Goal: Task Accomplishment & Management: Manage account settings

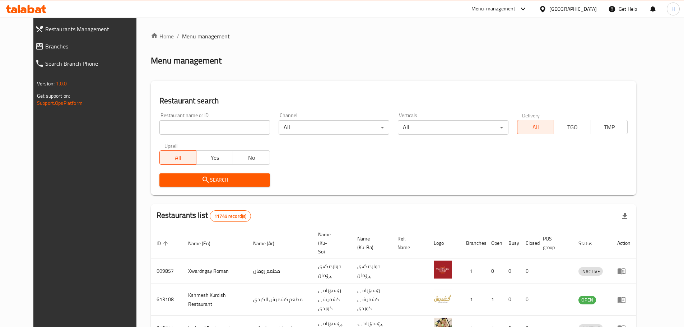
click at [237, 129] on input "search" at bounding box center [215, 127] width 111 height 14
paste input "677933"
type input "677933"
click button "Search" at bounding box center [215, 180] width 111 height 13
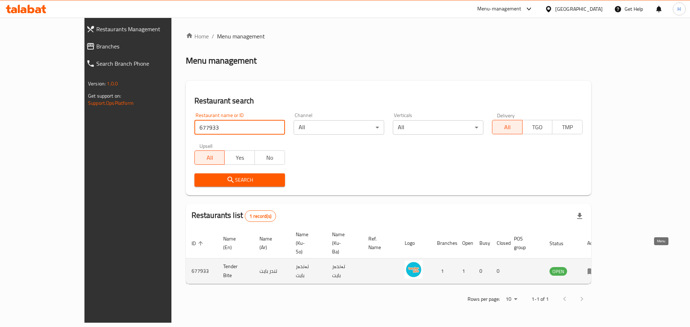
click at [596, 267] on icon "enhanced table" at bounding box center [591, 271] width 9 height 9
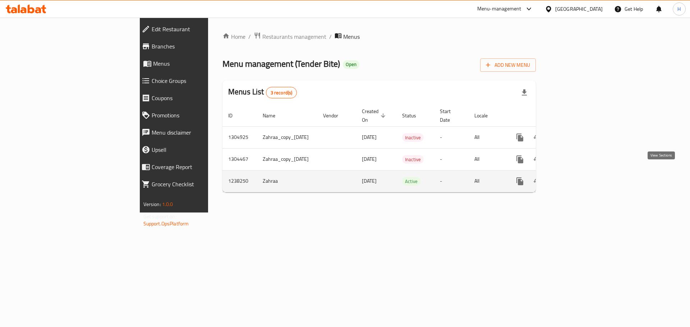
click at [576, 177] on icon "enhanced table" at bounding box center [571, 181] width 9 height 9
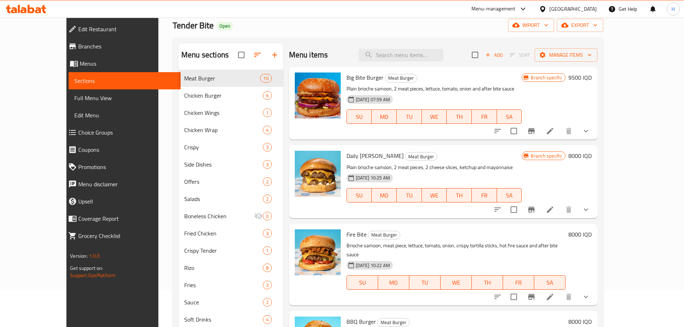
scroll to position [72, 0]
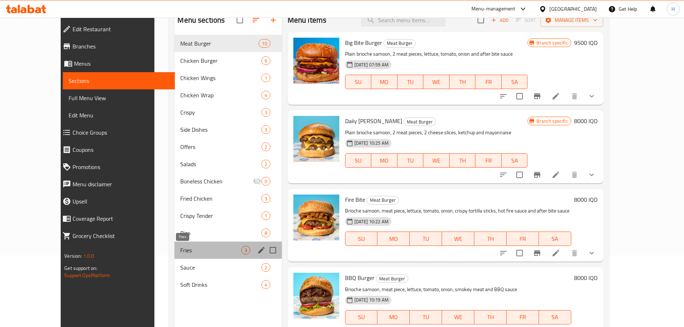
click at [180, 247] on span "Fries" at bounding box center [210, 250] width 61 height 9
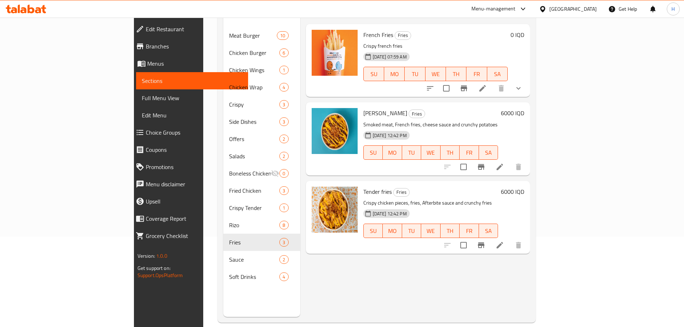
scroll to position [101, 0]
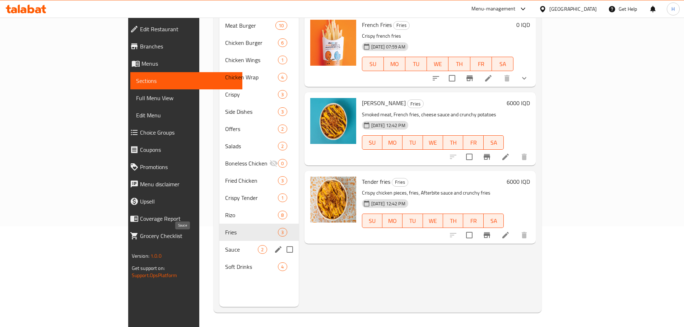
click at [225, 245] on span "Sauce" at bounding box center [241, 249] width 33 height 9
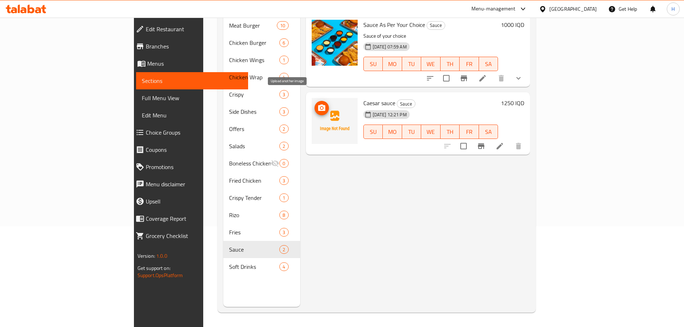
click at [318, 105] on icon "upload picture" at bounding box center [321, 108] width 7 height 6
click at [315, 104] on span "upload picture" at bounding box center [322, 108] width 14 height 9
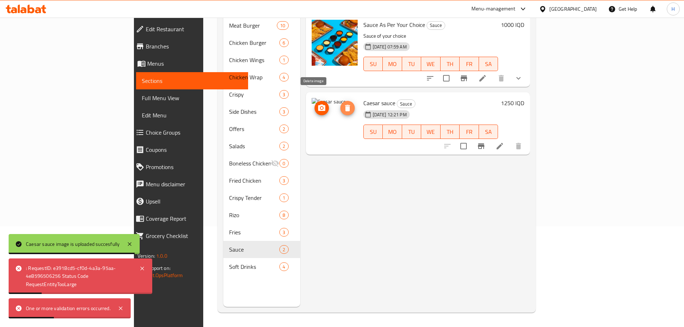
click at [345, 105] on icon "delete image" at bounding box center [347, 108] width 5 height 6
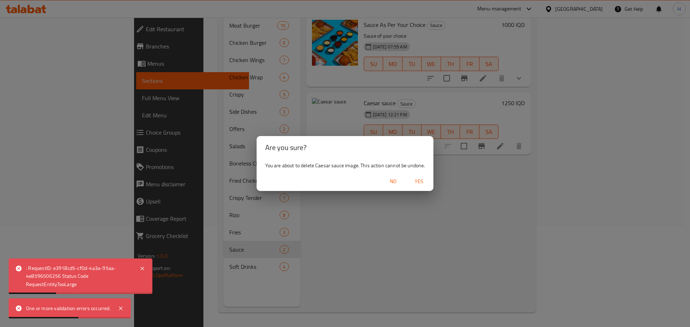
click at [425, 179] on span "Yes" at bounding box center [418, 181] width 17 height 9
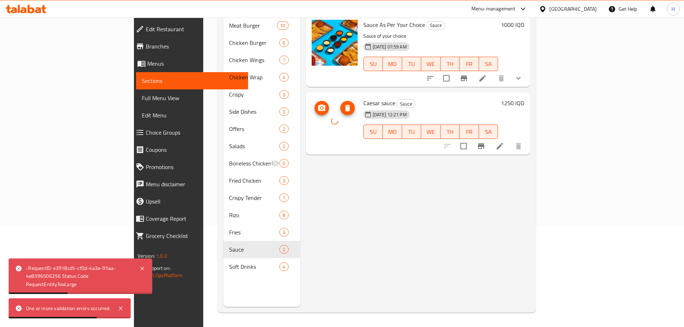
click at [318, 104] on icon "upload picture" at bounding box center [322, 108] width 9 height 9
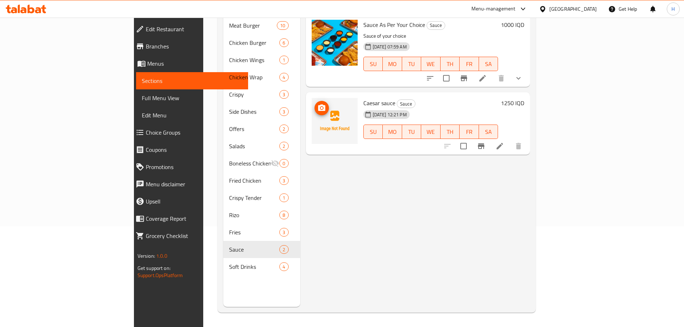
click at [318, 105] on icon "upload picture" at bounding box center [321, 108] width 7 height 6
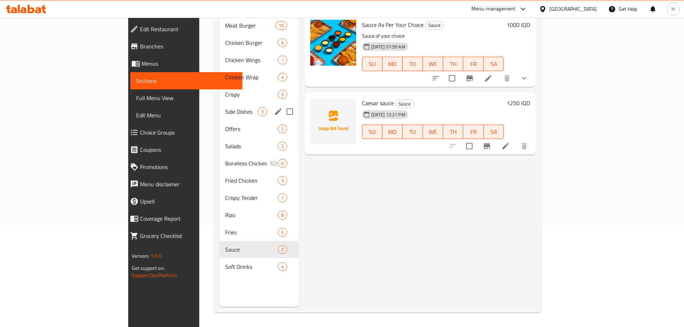
click at [220, 91] on div "Crispy 3" at bounding box center [259, 94] width 79 height 17
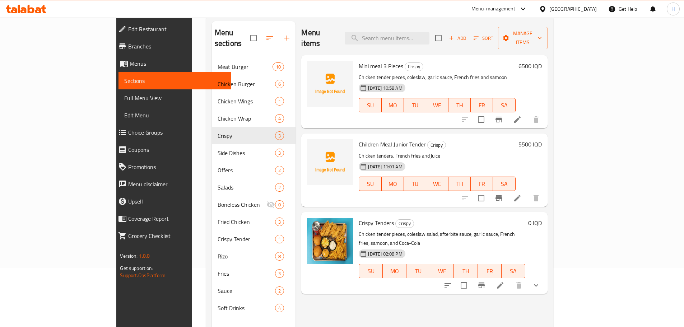
scroll to position [29, 0]
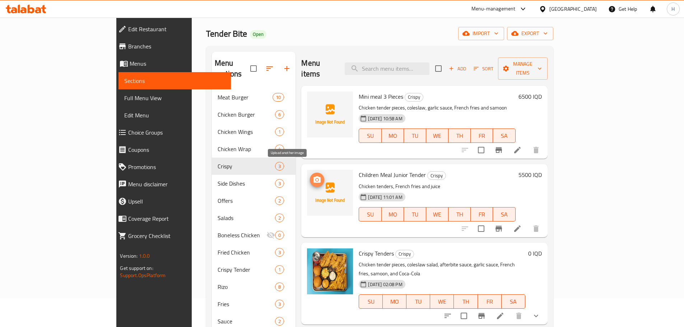
click at [316, 179] on circle "upload picture" at bounding box center [317, 180] width 2 height 2
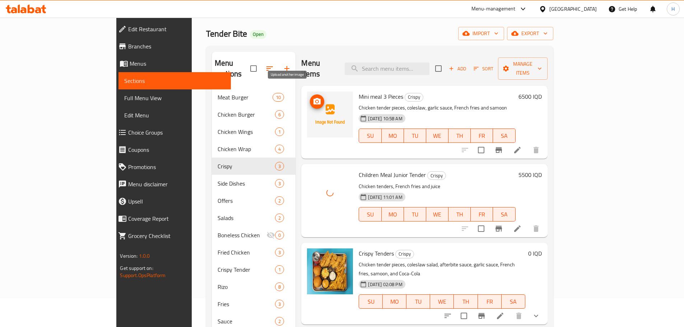
click at [314, 98] on icon "upload picture" at bounding box center [317, 101] width 7 height 6
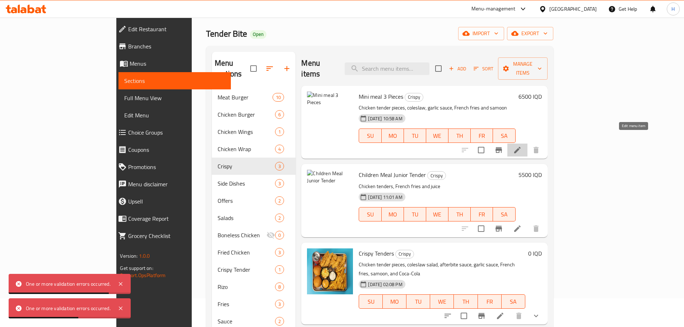
click at [521, 147] on icon at bounding box center [517, 150] width 6 height 6
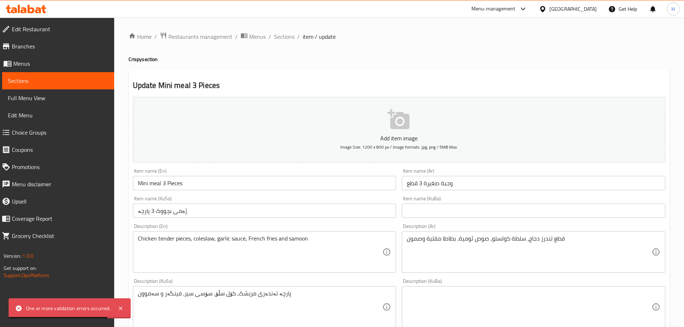
click at [392, 117] on div "Home / Restaurants management / Menus / Sections / item / update Crispy section…" at bounding box center [399, 304] width 541 height 544
click at [392, 117] on icon "button" at bounding box center [399, 119] width 23 height 23
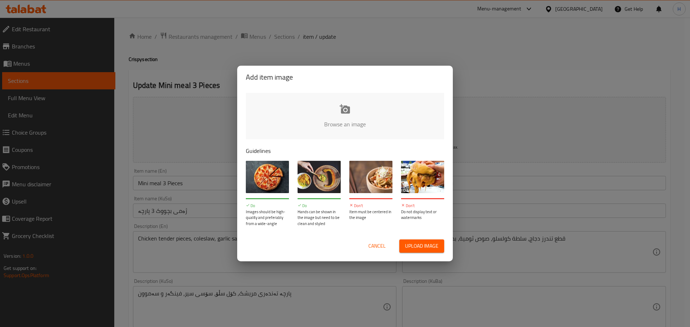
click at [371, 107] on input "file" at bounding box center [588, 126] width 684 height 67
type input "C:\fakepath\CT100004.jpg"
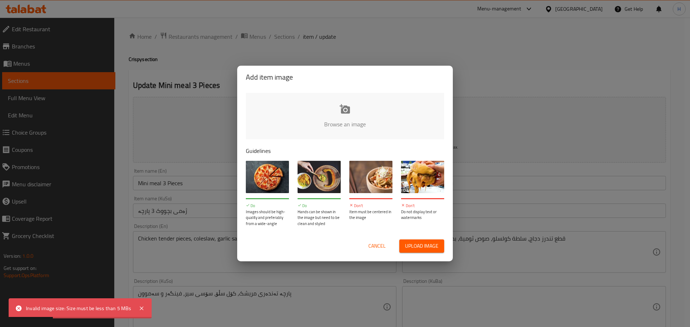
click at [378, 247] on span "Cancel" at bounding box center [376, 246] width 17 height 9
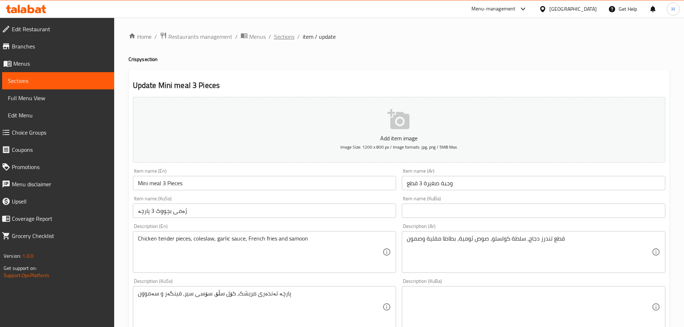
click at [288, 35] on span "Sections" at bounding box center [284, 36] width 20 height 9
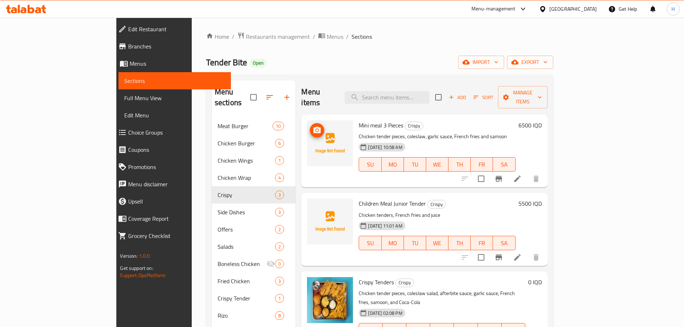
click at [310, 124] on button "upload picture" at bounding box center [317, 130] width 14 height 14
click at [314, 205] on icon "upload picture" at bounding box center [317, 208] width 7 height 6
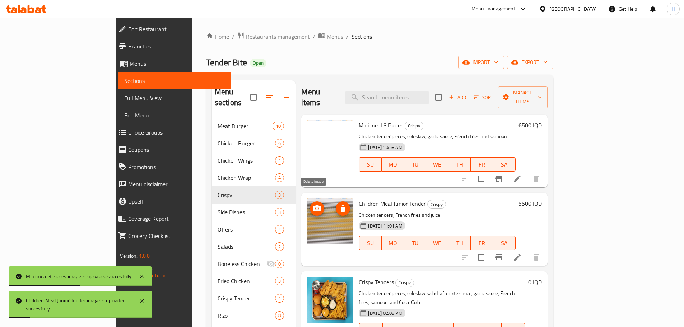
click at [341, 205] on icon "delete image" at bounding box center [343, 208] width 5 height 6
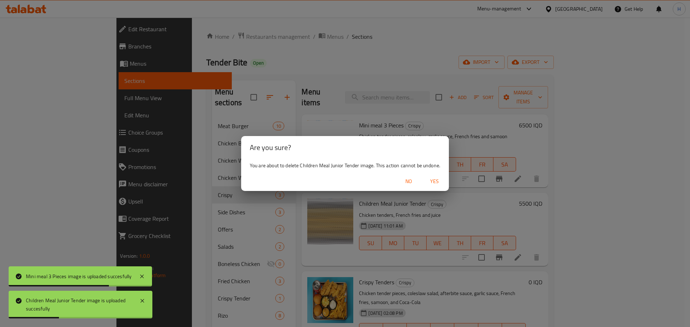
click at [439, 178] on span "Yes" at bounding box center [434, 181] width 17 height 9
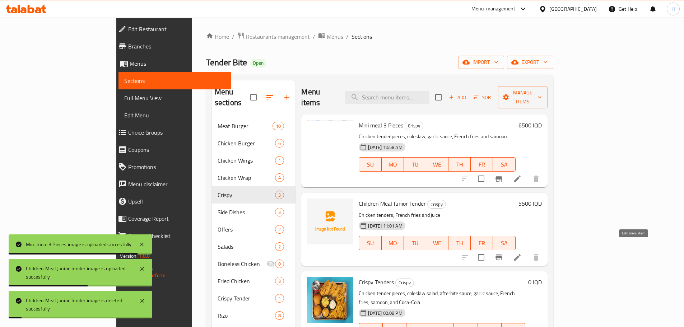
click at [522, 253] on icon at bounding box center [517, 257] width 9 height 9
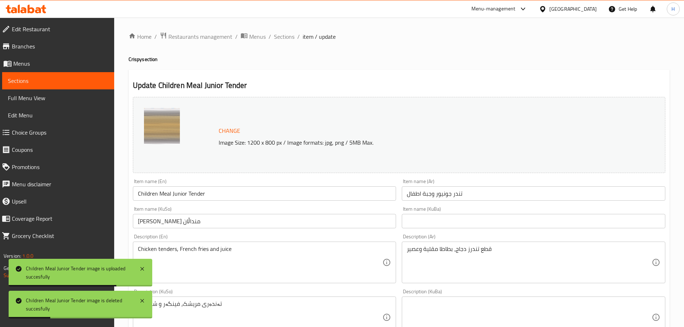
click at [383, 125] on div "Change Image Size: 1200 x 800 px / Image formats: jpg, png / 5MB Max." at bounding box center [407, 135] width 383 height 23
click at [231, 135] on span "Change" at bounding box center [230, 131] width 22 height 10
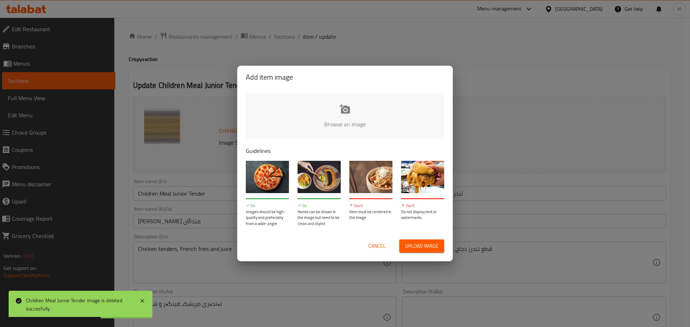
click at [337, 113] on input "file" at bounding box center [588, 126] width 684 height 67
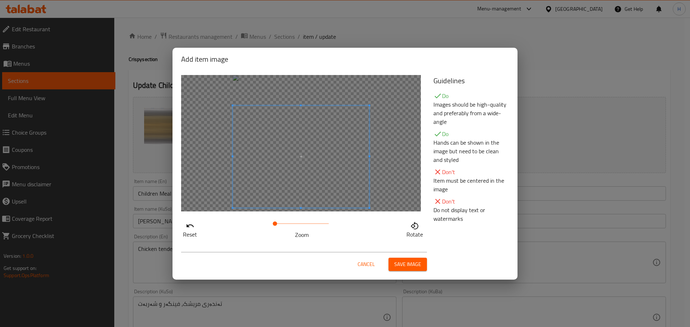
click at [315, 176] on span at bounding box center [301, 157] width 137 height 102
drag, startPoint x: 275, startPoint y: 223, endPoint x: 277, endPoint y: 172, distance: 51.4
click at [233, 225] on div "Reset Zoom Rotate" at bounding box center [303, 229] width 244 height 20
click at [304, 174] on span at bounding box center [301, 157] width 137 height 102
click at [308, 172] on span at bounding box center [301, 157] width 137 height 102
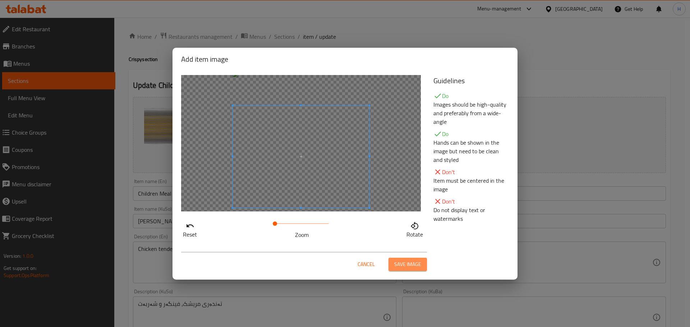
click at [406, 260] on span "Save image" at bounding box center [407, 264] width 27 height 9
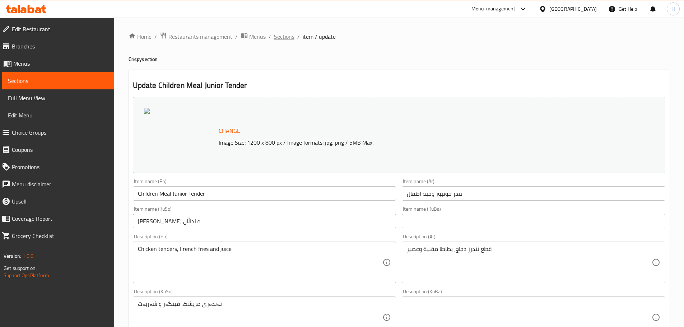
click at [282, 36] on span "Sections" at bounding box center [284, 36] width 20 height 9
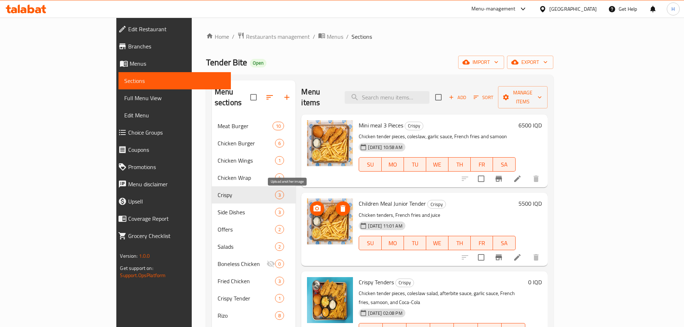
click at [310, 204] on span "upload picture" at bounding box center [317, 208] width 14 height 9
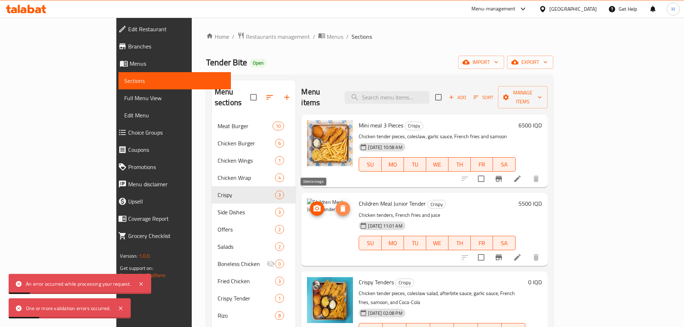
click at [339, 204] on icon "delete image" at bounding box center [343, 208] width 9 height 9
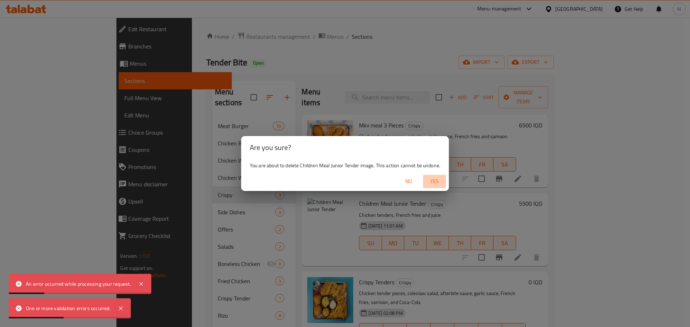
click at [435, 180] on span "Yes" at bounding box center [434, 181] width 17 height 9
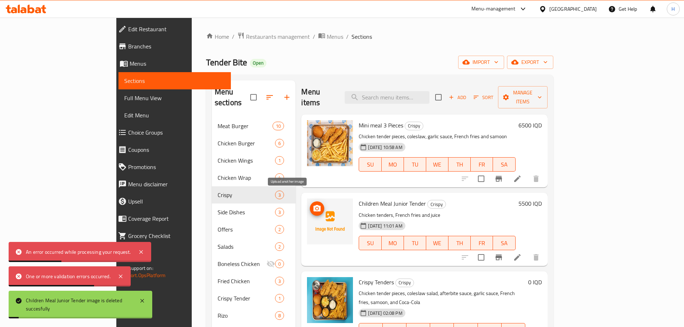
click at [314, 205] on icon "upload picture" at bounding box center [317, 208] width 7 height 6
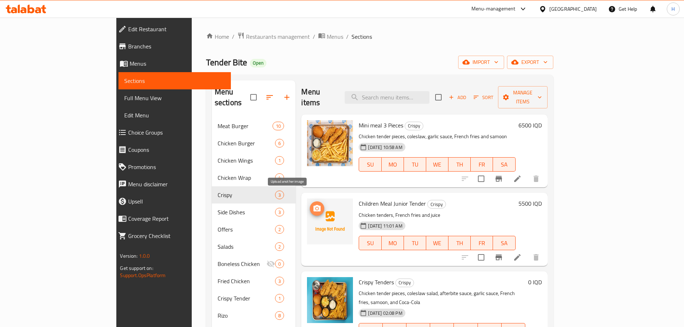
click at [313, 204] on icon "upload picture" at bounding box center [317, 208] width 9 height 9
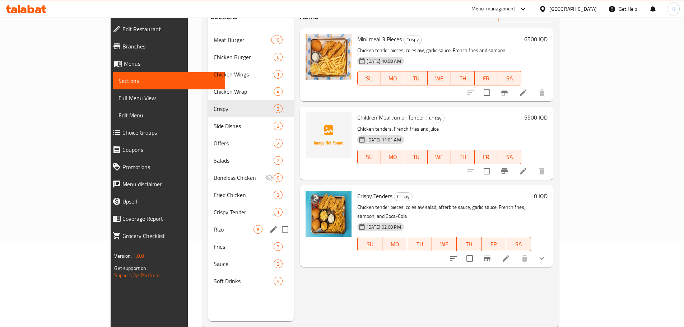
scroll to position [101, 0]
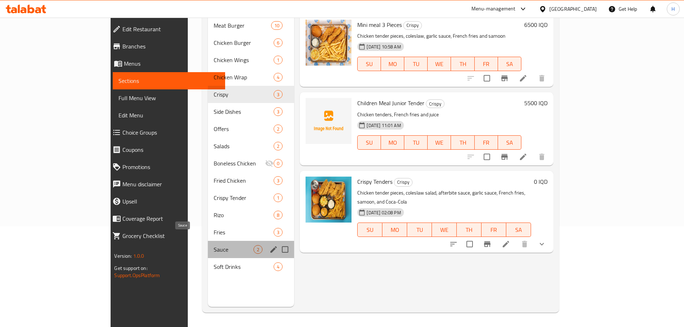
click at [214, 245] on span "Sauce" at bounding box center [234, 249] width 40 height 9
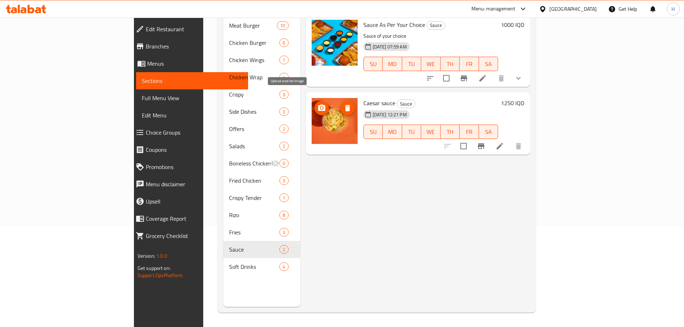
click at [318, 105] on icon "upload picture" at bounding box center [321, 108] width 7 height 6
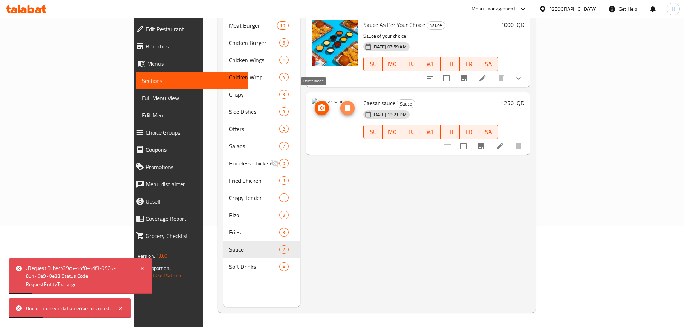
click at [343, 104] on icon "delete image" at bounding box center [347, 108] width 9 height 9
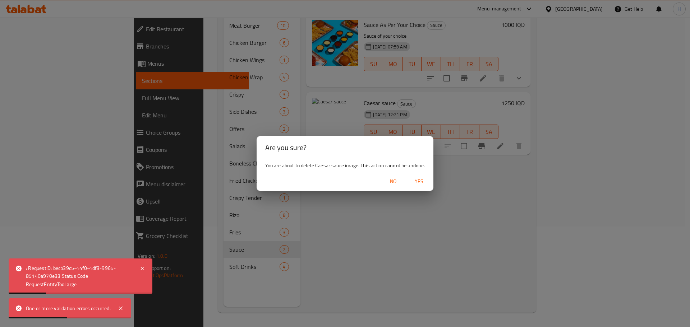
click at [422, 184] on span "Yes" at bounding box center [418, 181] width 17 height 9
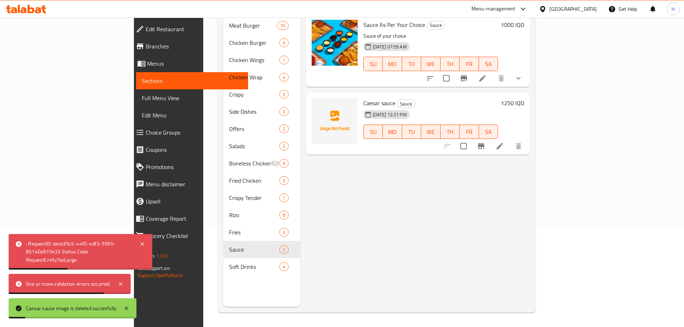
click at [504, 142] on icon at bounding box center [500, 146] width 9 height 9
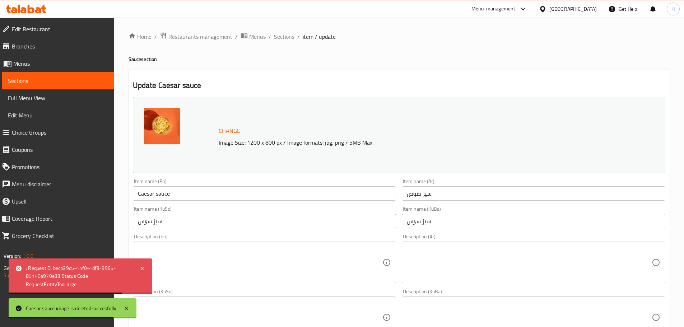
click at [226, 134] on span "Change" at bounding box center [230, 131] width 22 height 10
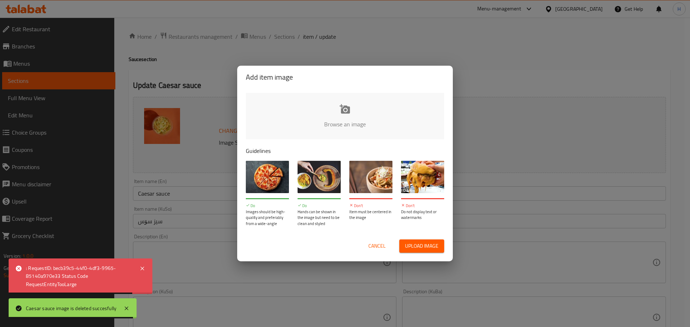
click at [337, 118] on input "file" at bounding box center [588, 126] width 684 height 67
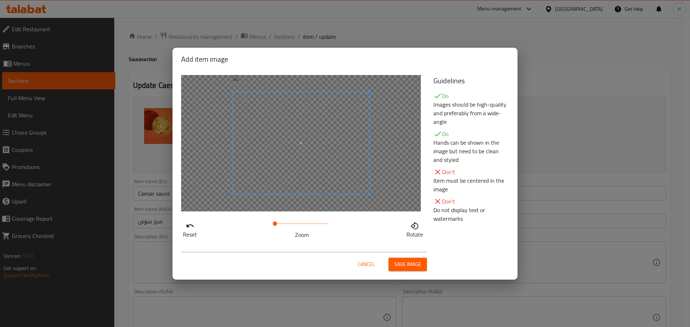
click at [413, 262] on span "Save image" at bounding box center [407, 264] width 27 height 9
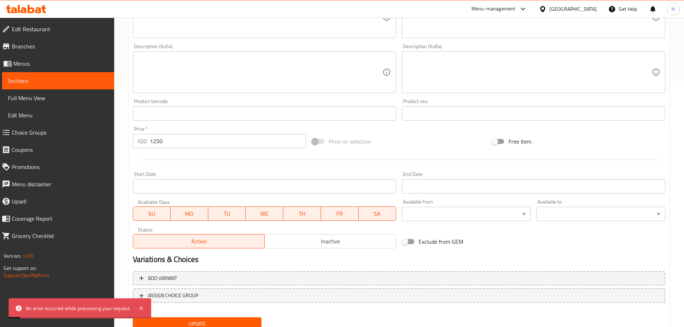
scroll to position [273, 0]
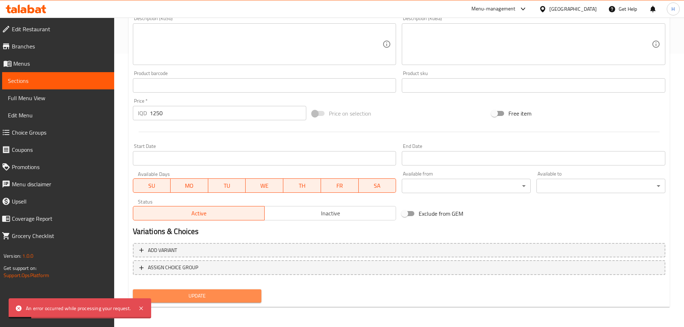
click at [214, 297] on span "Update" at bounding box center [197, 296] width 117 height 9
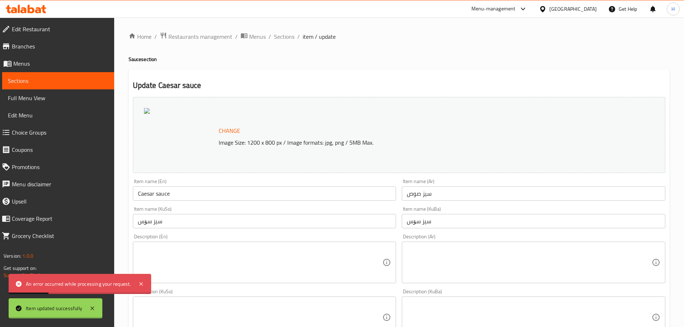
scroll to position [0, 0]
click at [286, 35] on span "Sections" at bounding box center [284, 36] width 20 height 9
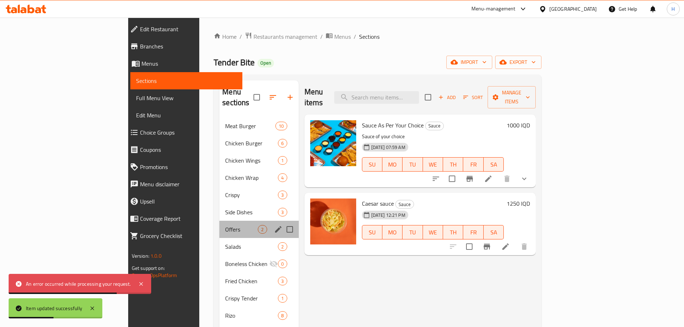
click at [220, 221] on div "Offers 2" at bounding box center [259, 229] width 79 height 17
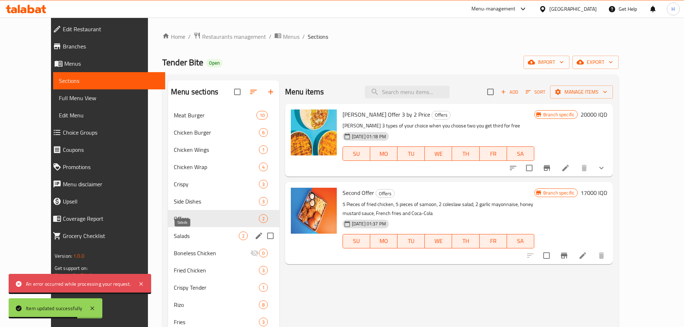
click at [174, 235] on span "Salads" at bounding box center [206, 236] width 65 height 9
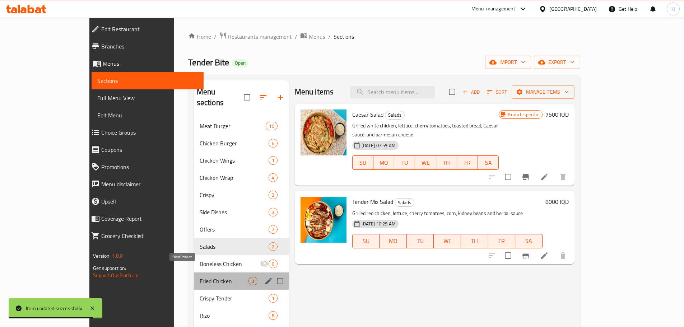
click at [200, 277] on span "Fried Chicken" at bounding box center [224, 281] width 49 height 9
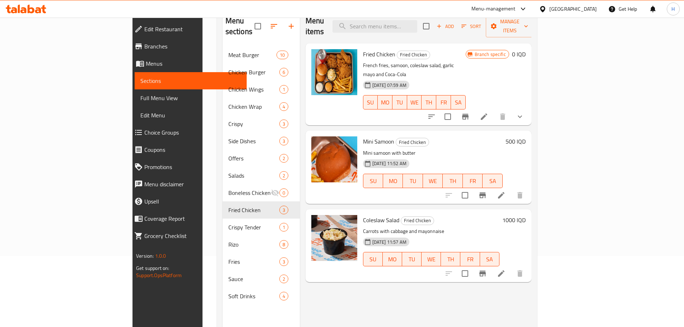
scroll to position [72, 0]
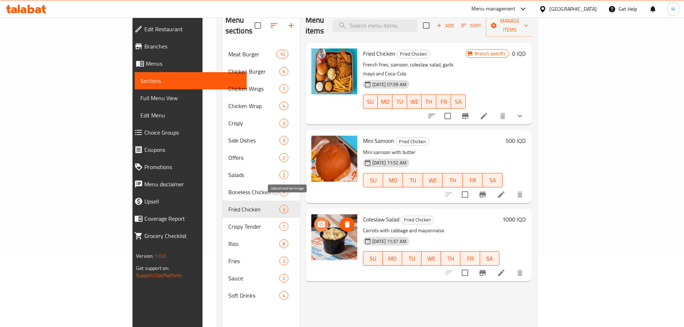
click at [317, 220] on icon "upload picture" at bounding box center [321, 224] width 9 height 9
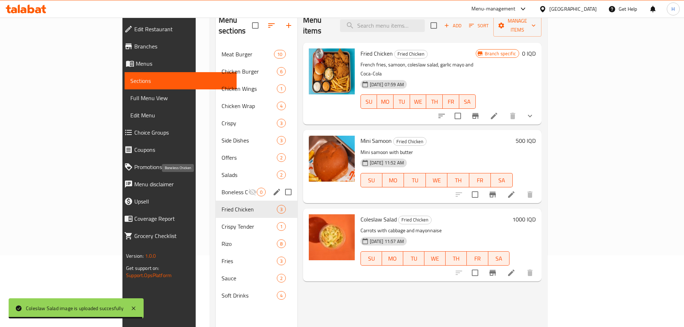
click at [222, 188] on span "Boneless Chicken" at bounding box center [235, 192] width 27 height 9
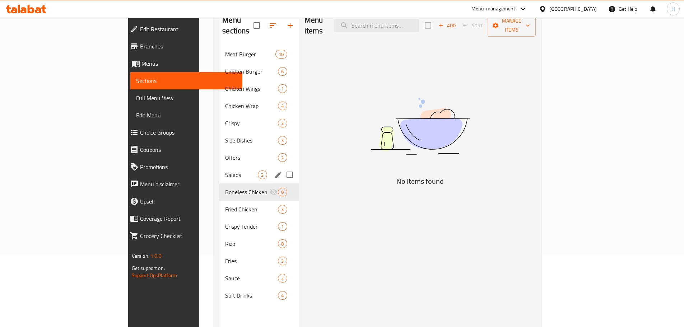
click at [220, 171] on div "Salads 2" at bounding box center [259, 174] width 79 height 17
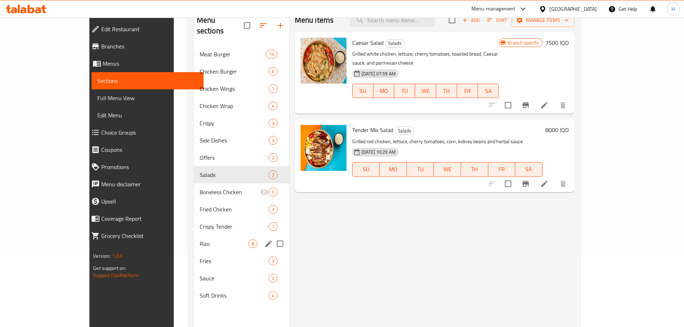
click at [194, 238] on div "Rizo 8" at bounding box center [241, 243] width 95 height 17
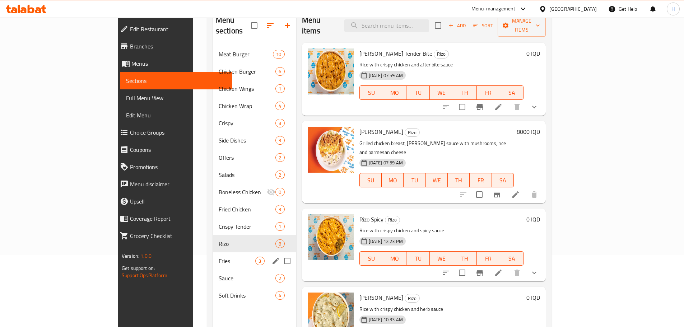
click at [213, 255] on div "Fries 3" at bounding box center [254, 261] width 83 height 17
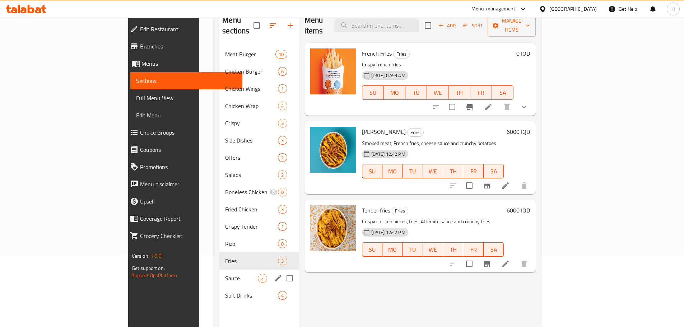
click at [220, 272] on div "Sauce 2" at bounding box center [259, 278] width 79 height 17
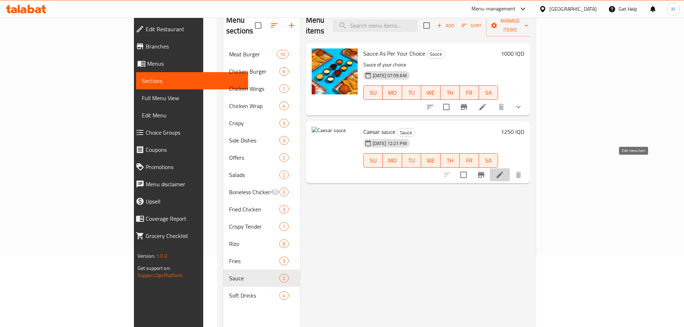
click at [504, 171] on icon at bounding box center [500, 175] width 9 height 9
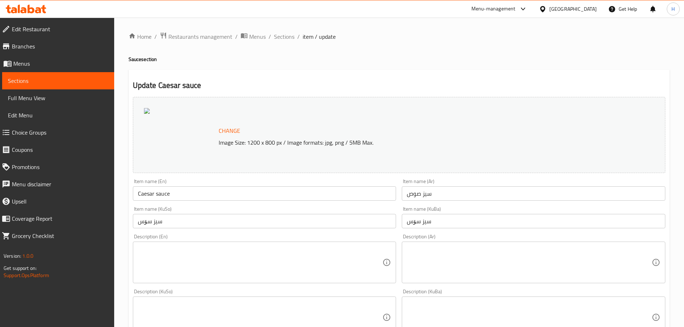
click at [221, 134] on span "Change" at bounding box center [230, 131] width 22 height 10
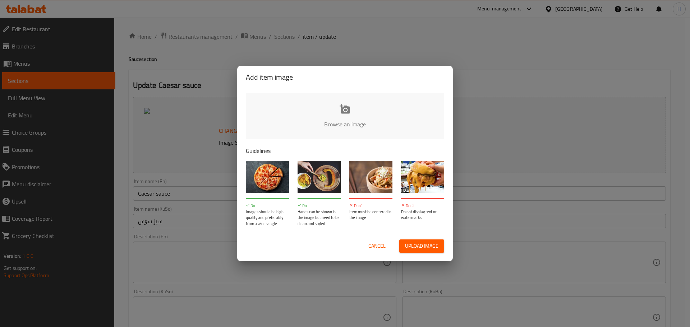
click at [350, 103] on input "file" at bounding box center [588, 126] width 684 height 67
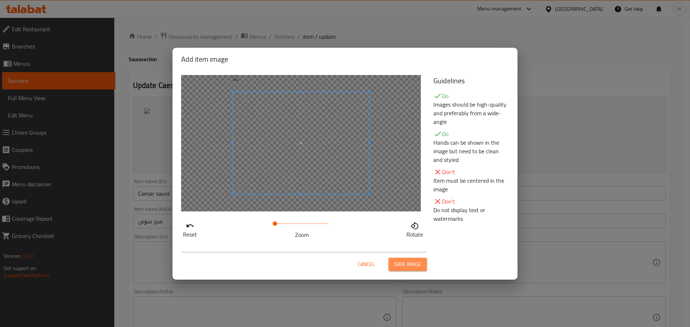
click at [407, 262] on span "Save image" at bounding box center [407, 264] width 27 height 9
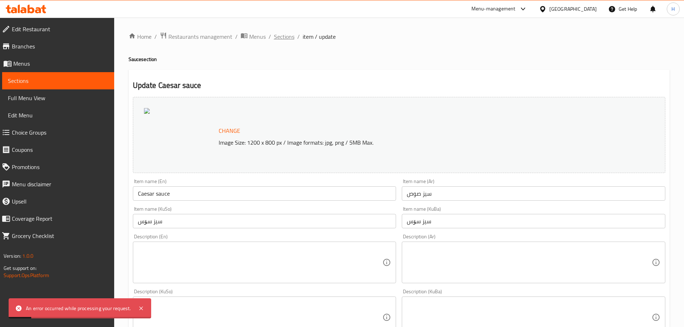
click at [282, 36] on span "Sections" at bounding box center [284, 36] width 20 height 9
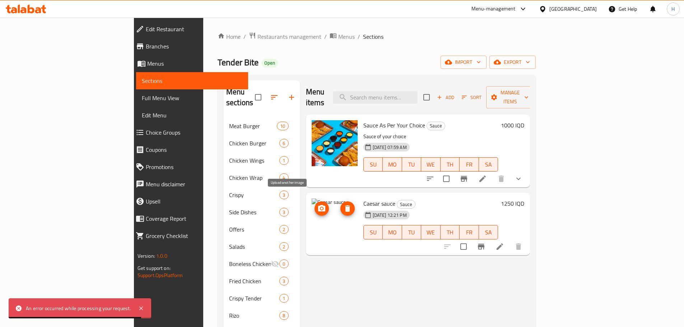
click at [315, 202] on button "upload picture" at bounding box center [322, 209] width 14 height 14
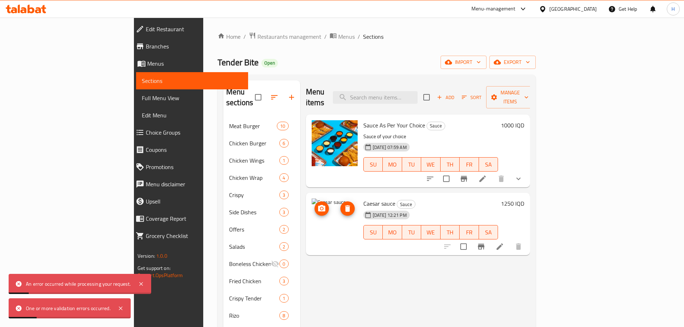
click at [343, 204] on icon "delete image" at bounding box center [347, 208] width 9 height 9
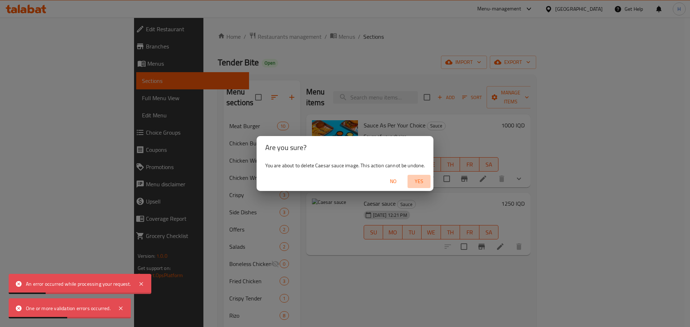
click at [413, 177] on span "Yes" at bounding box center [418, 181] width 17 height 9
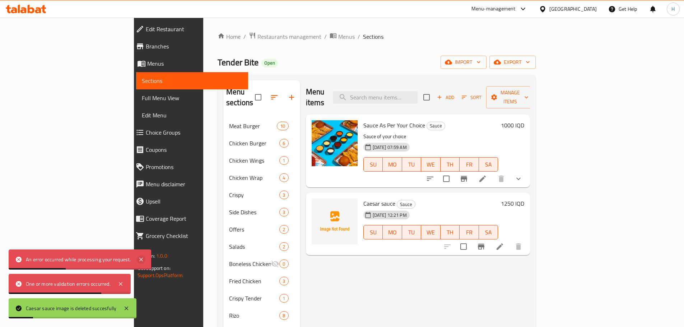
click at [140, 258] on icon at bounding box center [141, 260] width 4 height 4
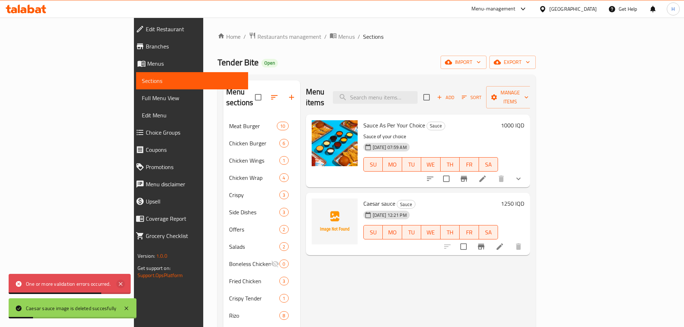
click at [123, 282] on icon at bounding box center [120, 284] width 9 height 9
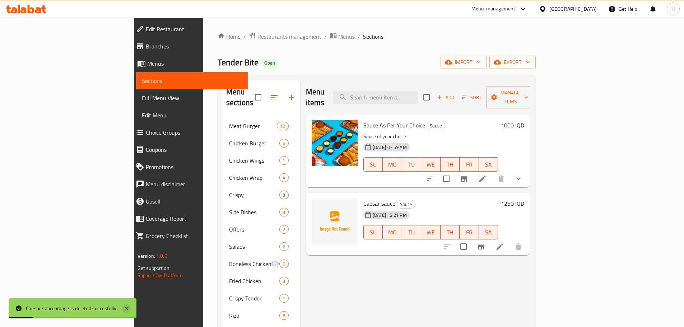
click at [125, 305] on icon at bounding box center [126, 308] width 9 height 9
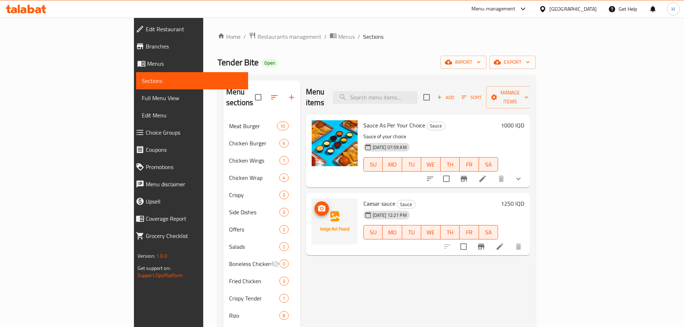
click at [315, 204] on span "upload picture" at bounding box center [322, 208] width 14 height 9
click at [504, 242] on icon at bounding box center [500, 246] width 9 height 9
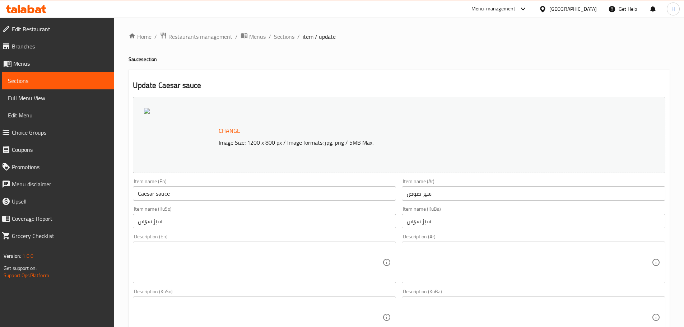
click at [230, 127] on span "Change" at bounding box center [230, 131] width 22 height 10
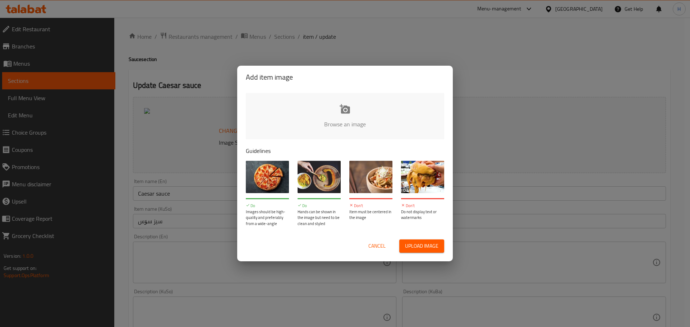
click at [341, 114] on input "file" at bounding box center [588, 126] width 684 height 67
type input "C:\fakepath\Screenshot 2025-10-05 144826.png"
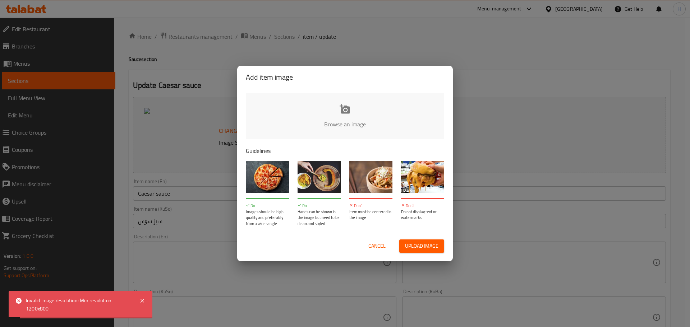
click at [382, 247] on span "Cancel" at bounding box center [376, 246] width 17 height 9
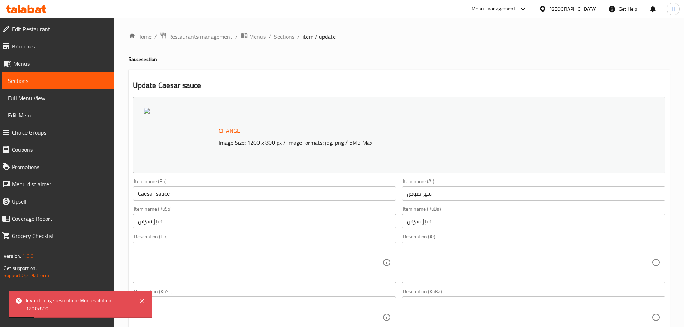
click at [278, 38] on span "Sections" at bounding box center [284, 36] width 20 height 9
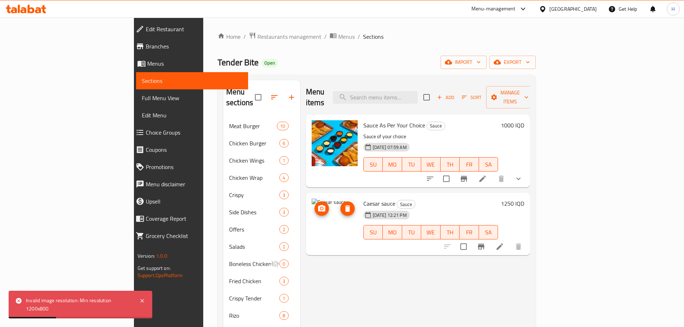
click at [322, 199] on img at bounding box center [335, 222] width 46 height 46
click at [341, 204] on span "delete image" at bounding box center [348, 208] width 14 height 9
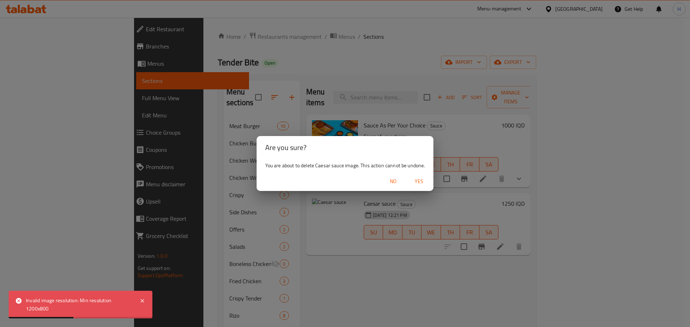
click at [425, 180] on span "Yes" at bounding box center [418, 181] width 17 height 9
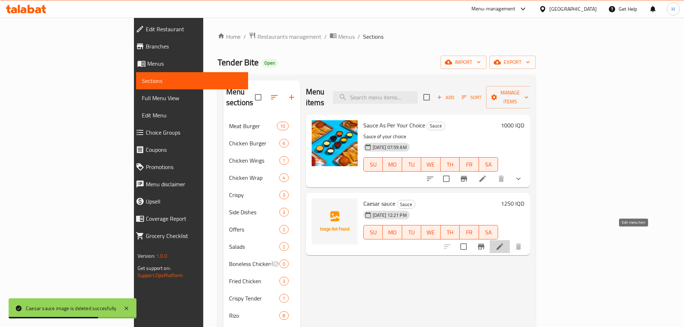
click at [504, 242] on icon at bounding box center [500, 246] width 9 height 9
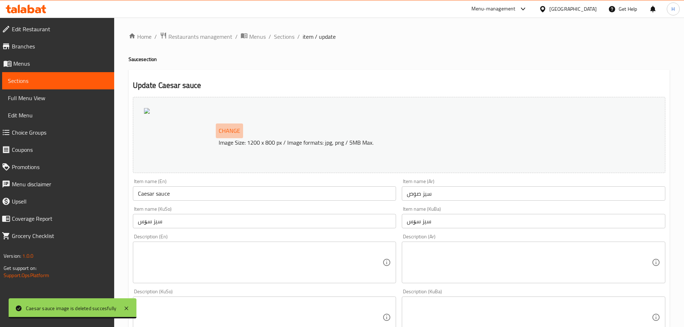
click at [234, 128] on span "Change" at bounding box center [230, 131] width 22 height 10
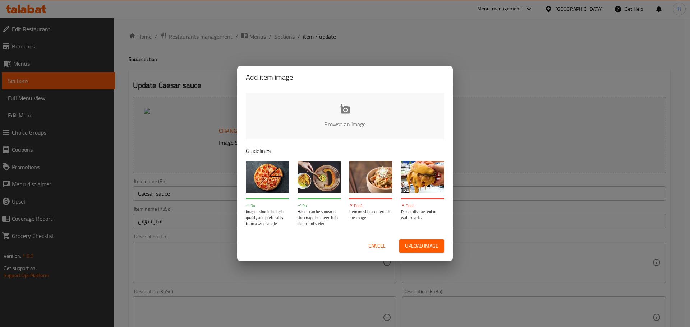
click at [347, 110] on input "file" at bounding box center [588, 126] width 684 height 67
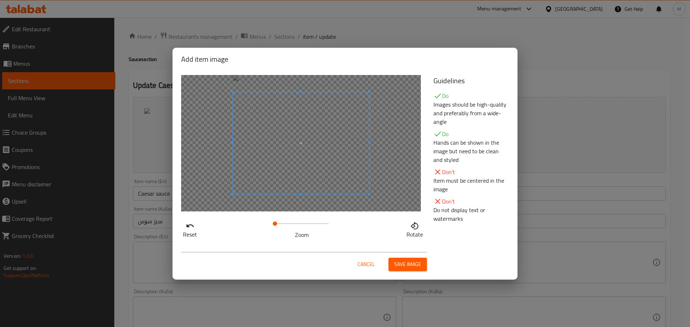
click at [415, 265] on span "Save image" at bounding box center [407, 264] width 27 height 9
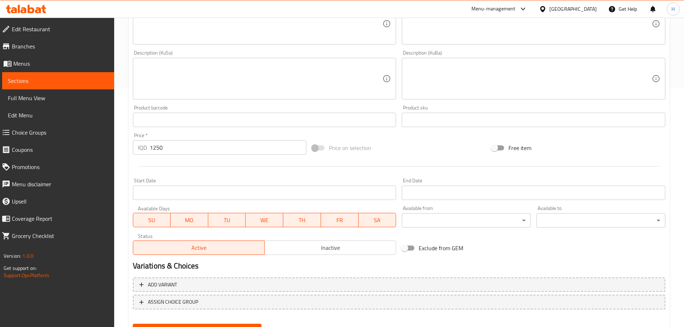
scroll to position [273, 0]
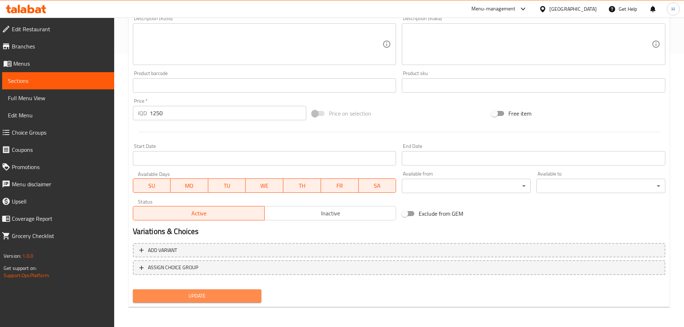
click at [234, 290] on button "Update" at bounding box center [197, 296] width 129 height 13
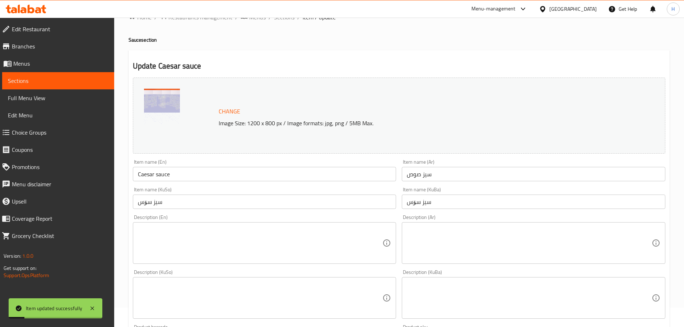
scroll to position [0, 0]
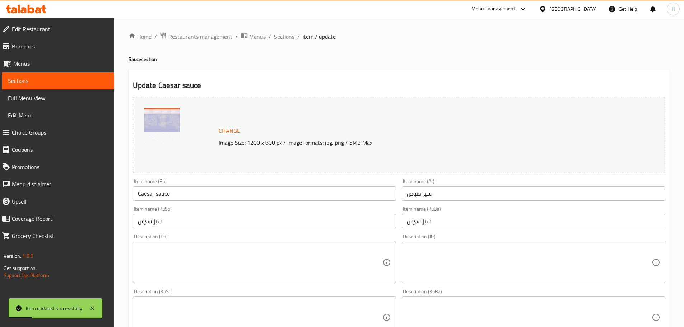
click at [287, 41] on span "Sections" at bounding box center [284, 36] width 20 height 9
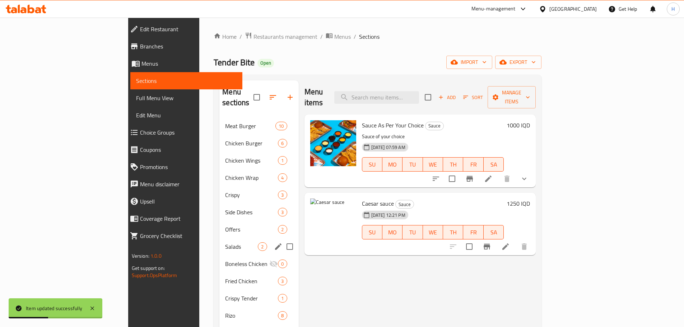
click at [220, 238] on div "Salads 2" at bounding box center [259, 246] width 79 height 17
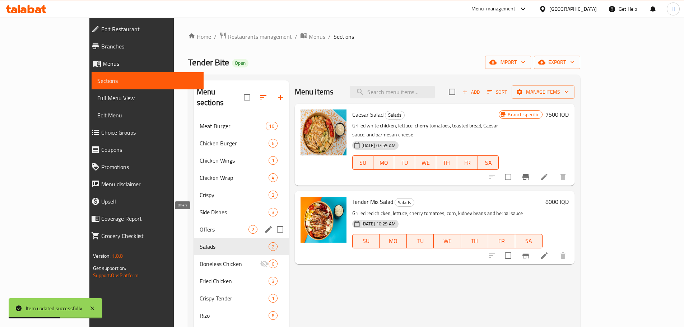
click at [200, 225] on span "Offers" at bounding box center [224, 229] width 49 height 9
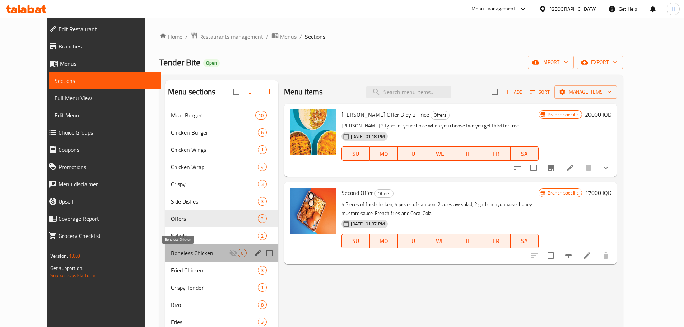
click at [177, 254] on span "Boneless Chicken" at bounding box center [200, 253] width 58 height 9
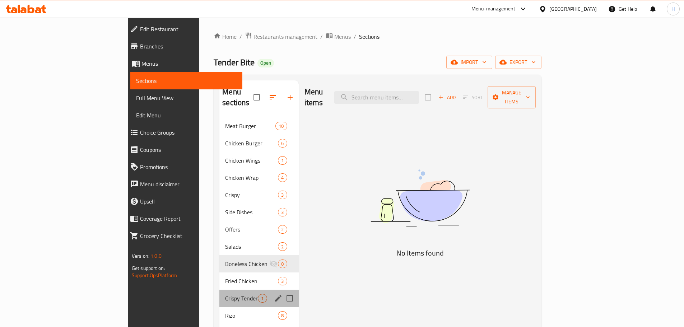
click at [220, 290] on div "Crispy Tender 1" at bounding box center [259, 298] width 79 height 17
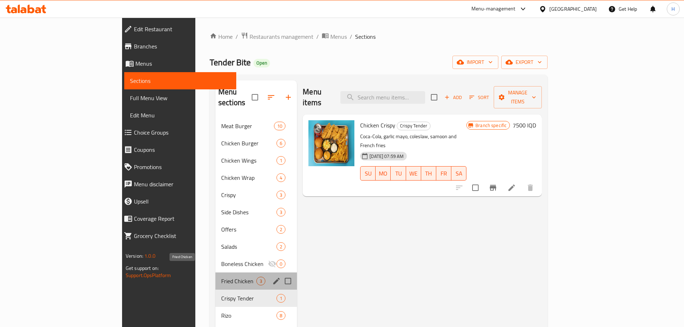
click at [221, 277] on span "Fried Chicken" at bounding box center [238, 281] width 35 height 9
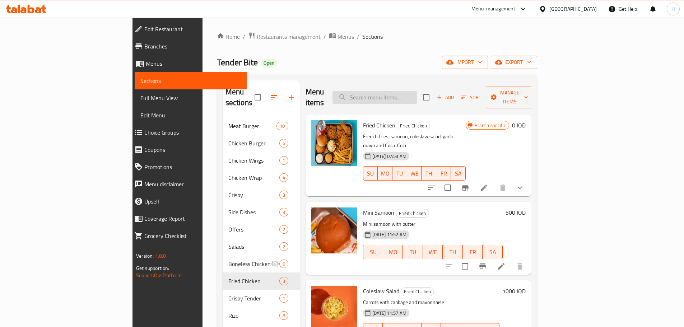
click at [414, 93] on input "search" at bounding box center [375, 97] width 85 height 13
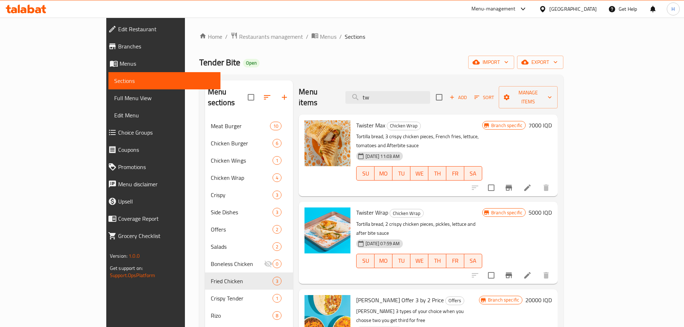
type input "tw"
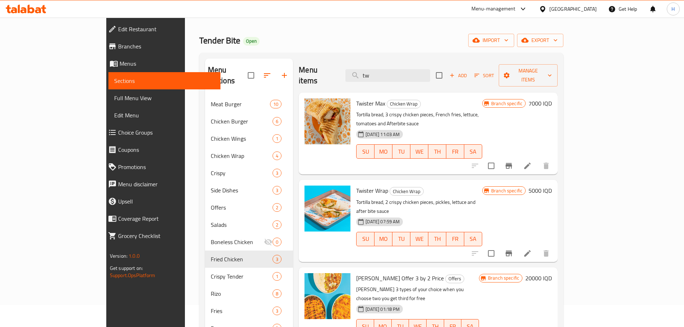
scroll to position [72, 0]
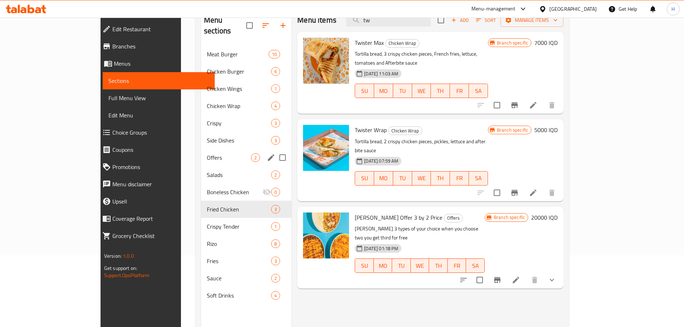
click at [207, 153] on span "Offers" at bounding box center [229, 157] width 44 height 9
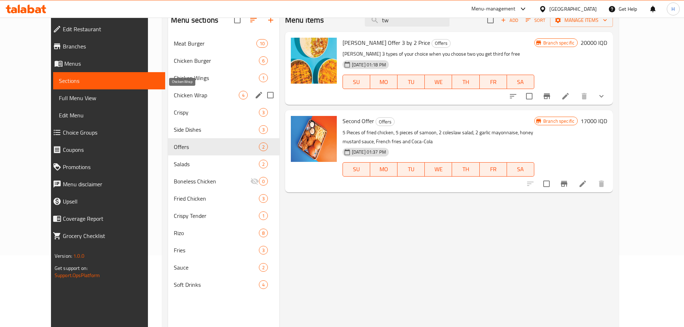
click at [174, 98] on span "Chicken Wrap" at bounding box center [206, 95] width 65 height 9
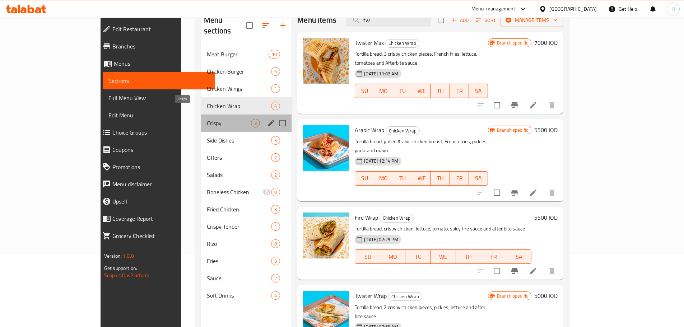
click at [207, 119] on span "Crispy" at bounding box center [229, 123] width 44 height 9
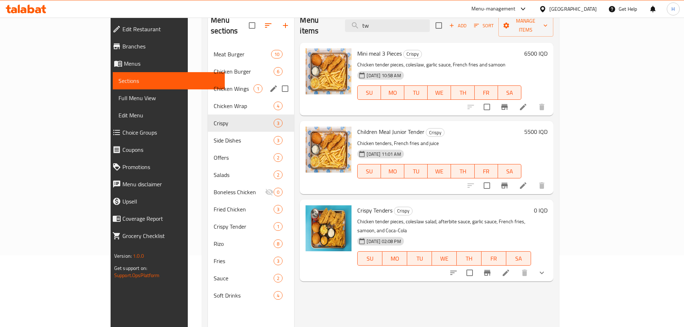
click at [208, 83] on div "Chicken Wings 1" at bounding box center [251, 88] width 86 height 17
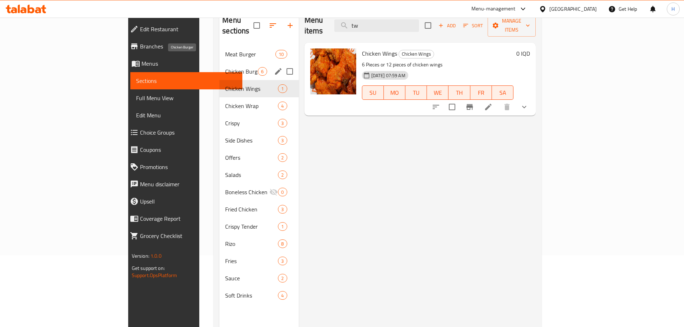
click at [225, 67] on span "Chicken Burger" at bounding box center [241, 71] width 33 height 9
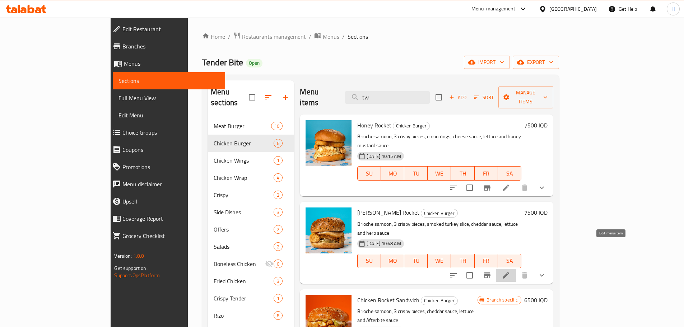
click at [510, 271] on icon at bounding box center [506, 275] width 9 height 9
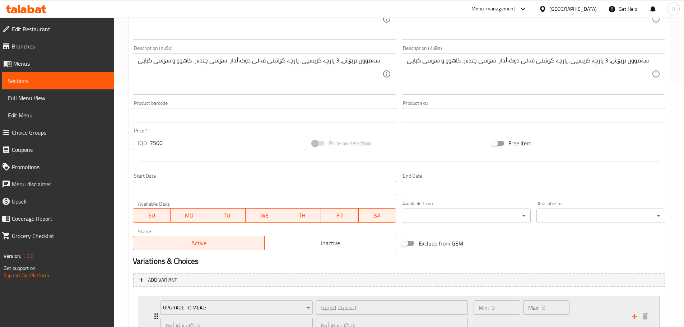
scroll to position [302, 0]
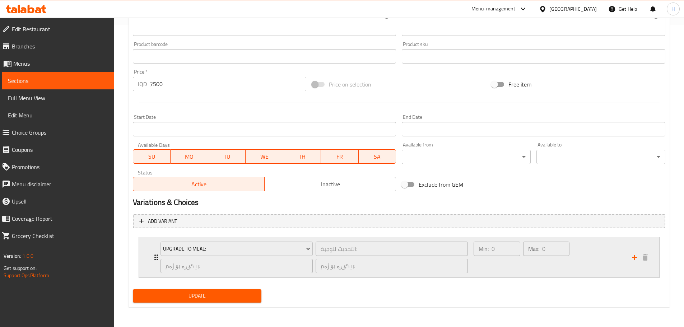
click at [155, 257] on icon "Expand" at bounding box center [156, 257] width 9 height 9
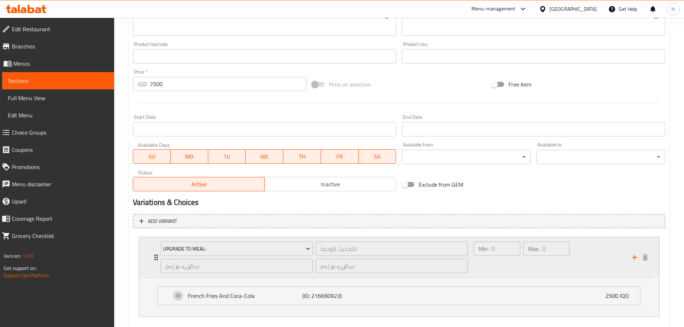
click at [155, 257] on icon "Expand" at bounding box center [156, 257] width 9 height 9
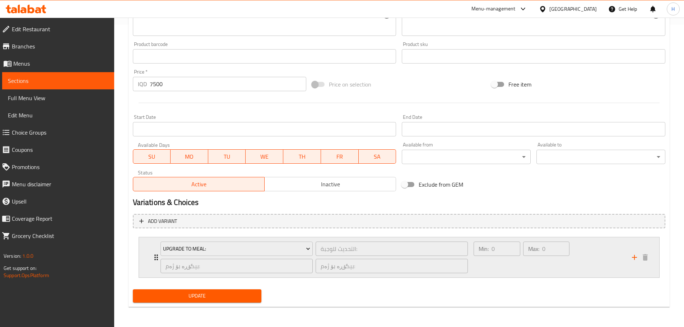
click at [155, 257] on icon "Expand" at bounding box center [156, 257] width 9 height 9
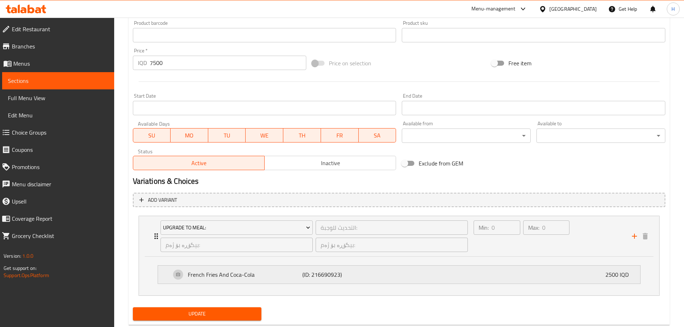
scroll to position [342, 0]
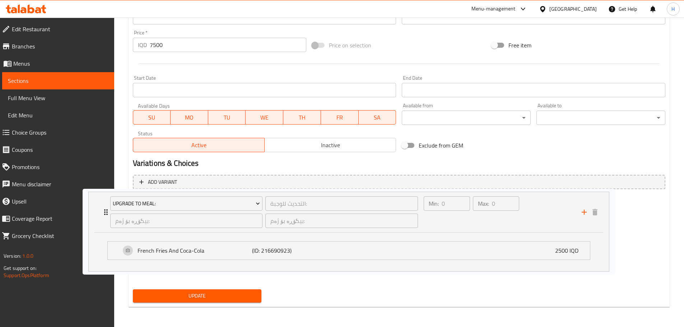
drag, startPoint x: 254, startPoint y: 256, endPoint x: 201, endPoint y: 250, distance: 53.2
click at [201, 250] on div "Upgrade To Meal: التحديث للوجبة: ​ بیگۆڕە بۆ ژەم: ​ بیگۆڕە بۆ ژەم: ​ Min: 0 ​ M…" at bounding box center [399, 238] width 533 height 86
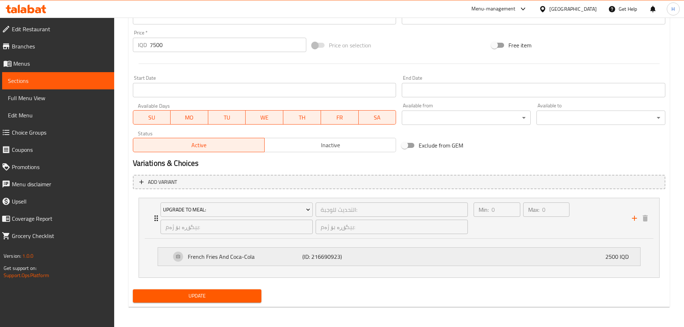
click at [193, 255] on p "French Fries And Coca-Cola" at bounding box center [245, 257] width 115 height 9
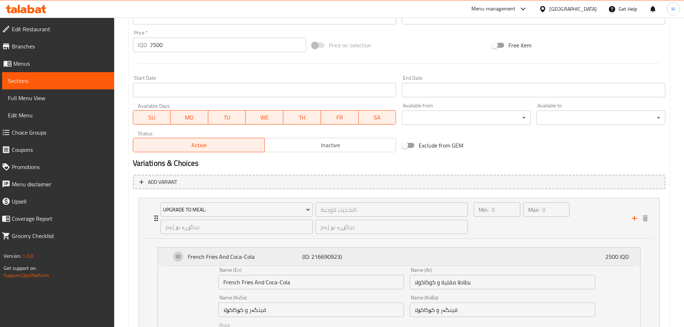
click at [193, 255] on p "French Fries And Coca-Cola" at bounding box center [245, 257] width 115 height 9
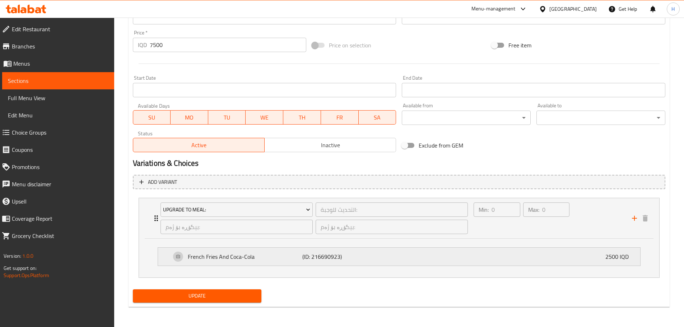
click at [193, 255] on p "French Fries And Coca-Cola" at bounding box center [245, 257] width 115 height 9
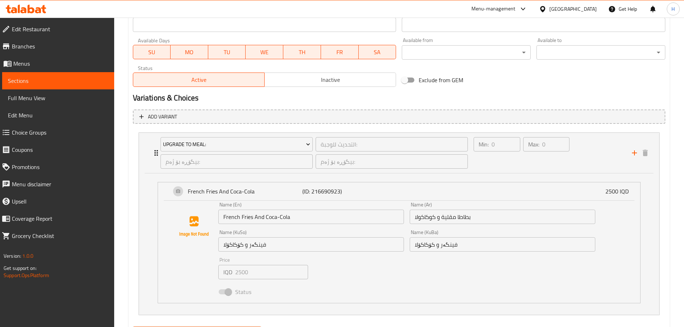
scroll to position [413, 0]
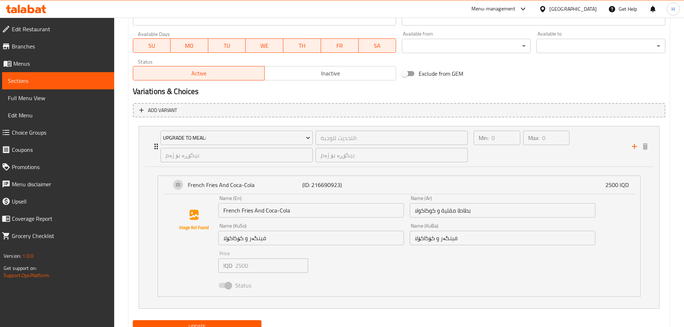
click at [452, 210] on input "بطاطا مقلية و كوكاكولا" at bounding box center [503, 210] width 186 height 14
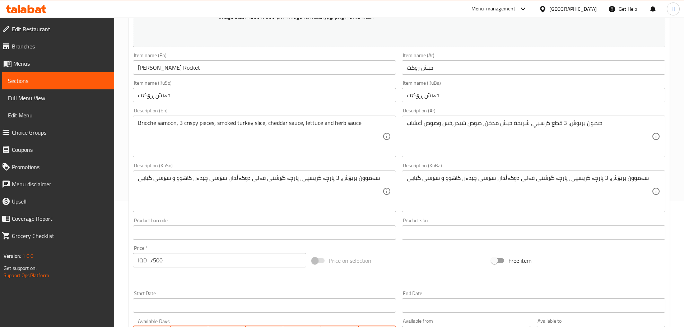
scroll to position [0, 0]
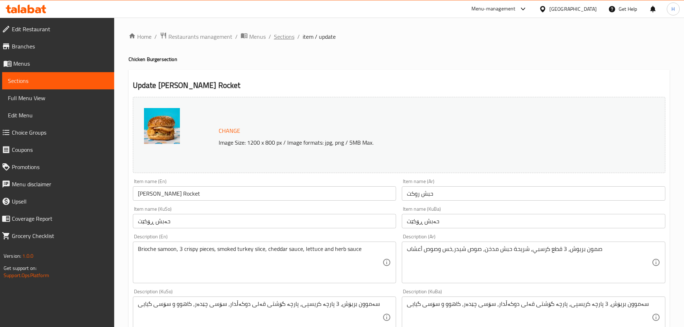
click at [285, 37] on span "Sections" at bounding box center [284, 36] width 20 height 9
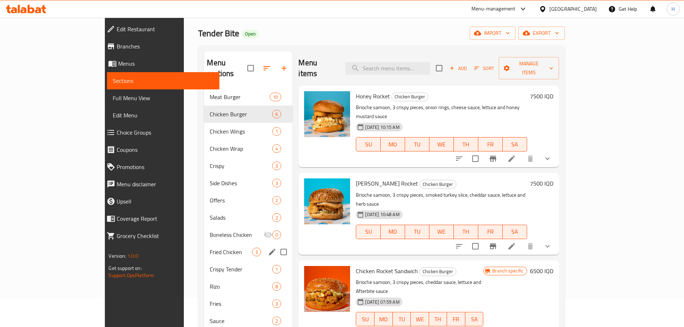
scroll to position [36, 0]
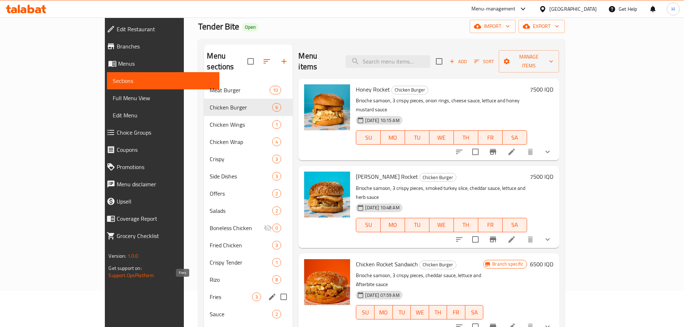
click at [210, 293] on span "Fries" at bounding box center [231, 297] width 42 height 9
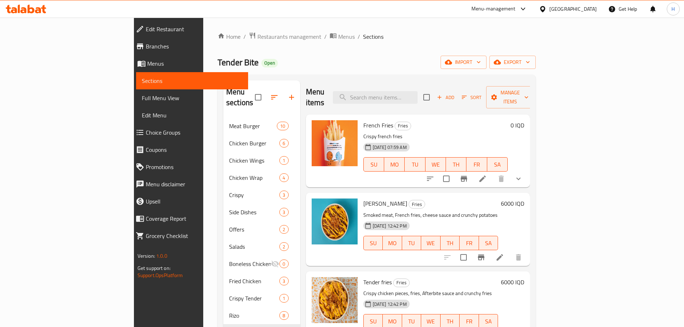
click at [218, 61] on span "Tender Bite" at bounding box center [238, 62] width 41 height 16
copy span "Tender Bite"
click at [487, 175] on icon at bounding box center [483, 179] width 9 height 9
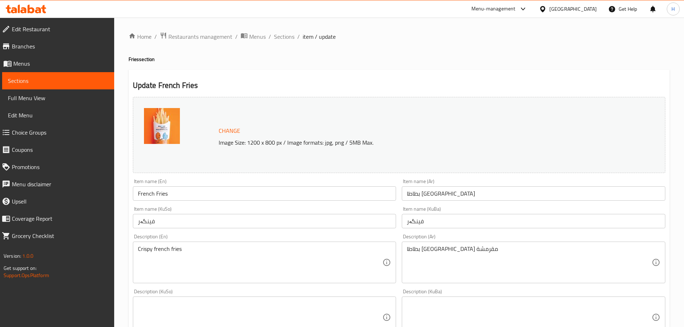
click at [423, 221] on input "فینگەر" at bounding box center [534, 221] width 264 height 14
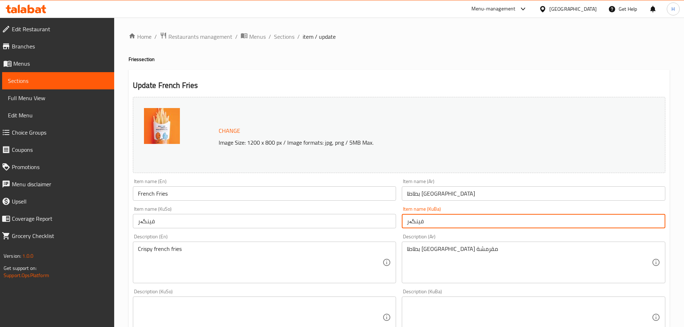
click at [423, 221] on input "فینگەر" at bounding box center [534, 221] width 264 height 14
click at [27, 7] on icon at bounding box center [26, 9] width 41 height 9
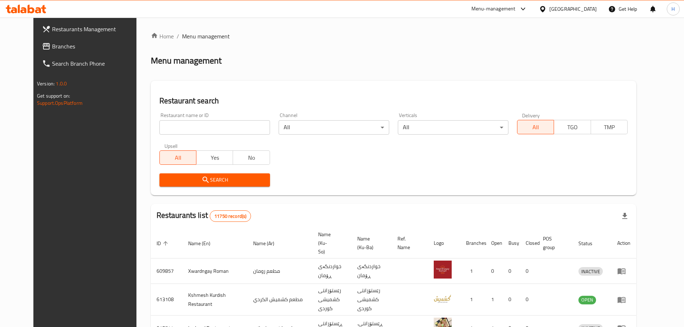
click at [160, 122] on input "search" at bounding box center [215, 127] width 111 height 14
paste input "Tender Bite"
type input "Tender Bite"
drag, startPoint x: 214, startPoint y: 183, endPoint x: 237, endPoint y: 190, distance: 24.3
click at [214, 183] on span "Search" at bounding box center [214, 180] width 99 height 9
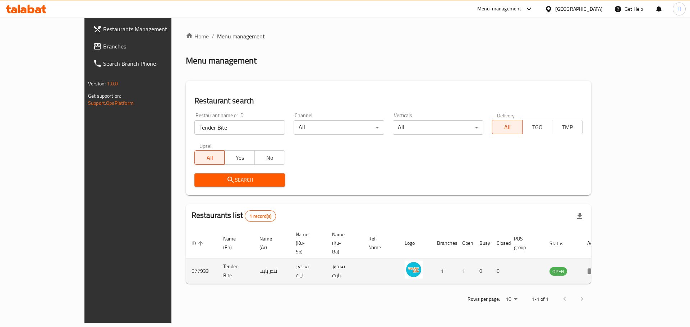
click at [595, 269] on icon "enhanced table" at bounding box center [591, 272] width 8 height 6
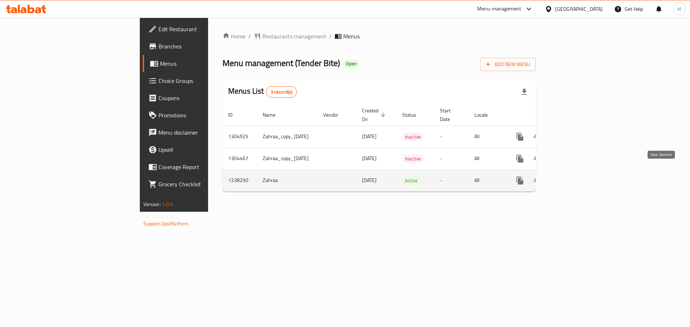
click at [580, 179] on link "enhanced table" at bounding box center [571, 180] width 17 height 17
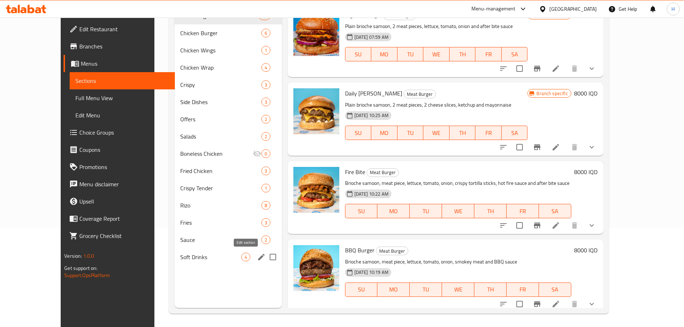
scroll to position [101, 0]
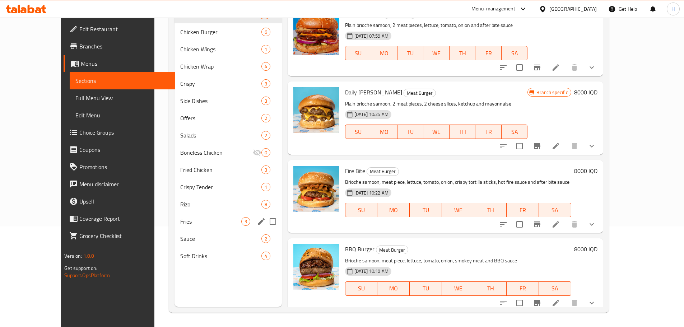
click at [175, 227] on div "Fries 3" at bounding box center [228, 221] width 107 height 17
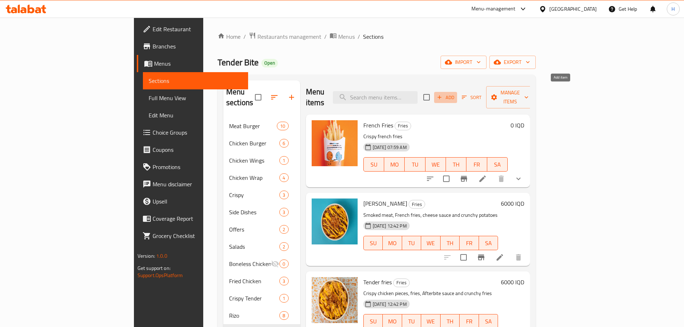
click at [456, 93] on span "Add" at bounding box center [445, 97] width 19 height 8
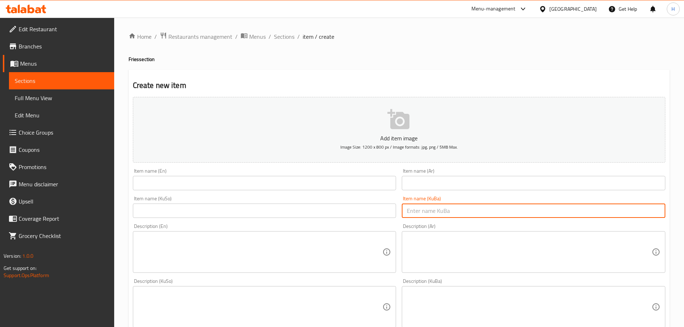
click at [430, 212] on input "text" at bounding box center [534, 211] width 264 height 14
paste input "فینگەر"
type input "فینگەر"
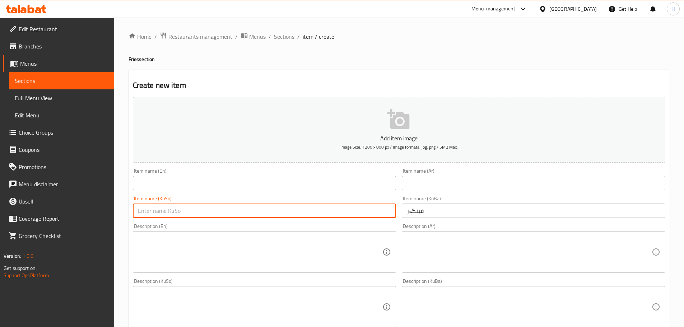
click at [369, 211] on input "text" at bounding box center [265, 211] width 264 height 14
paste input "فینگەر"
type input "فینگەر"
click at [443, 188] on input "text" at bounding box center [534, 183] width 264 height 14
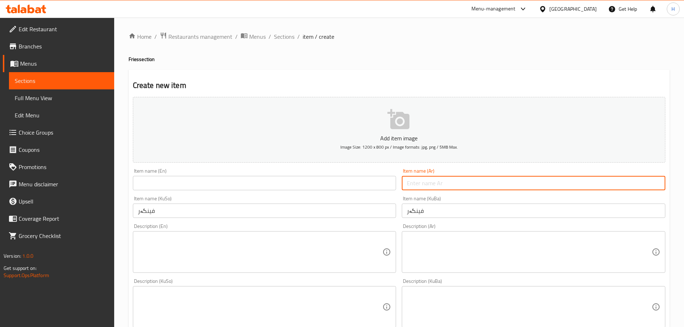
paste input "بطاطا ودجز"
type input "بطاطا ودجز"
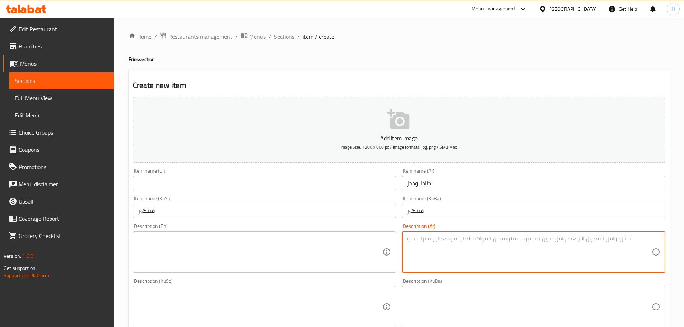
click at [426, 241] on textarea at bounding box center [529, 252] width 245 height 34
paste textarea "بطاطا ودجز"
click at [461, 243] on textarea "بطاطا ودجز" at bounding box center [529, 252] width 245 height 34
click at [467, 237] on textarea "بطاطا ودجز" at bounding box center [529, 252] width 245 height 34
click at [467, 237] on textarea "بطاطا ودجز [GEOGRAPHIC_DATA] مقرمشة" at bounding box center [529, 252] width 245 height 34
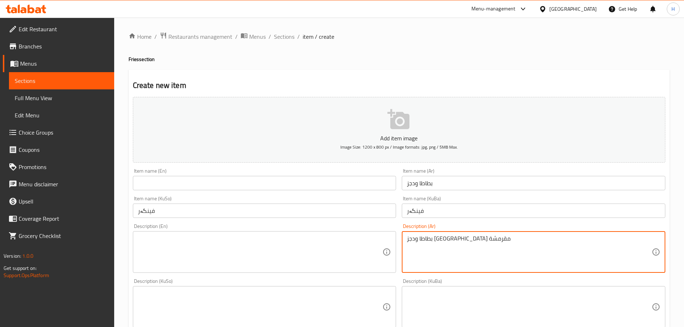
click at [467, 237] on textarea "بطاطا ودجز [GEOGRAPHIC_DATA] مقرمشة" at bounding box center [529, 252] width 245 height 34
type textarea "بطاطا ودجز [GEOGRAPHIC_DATA] مقرمشة"
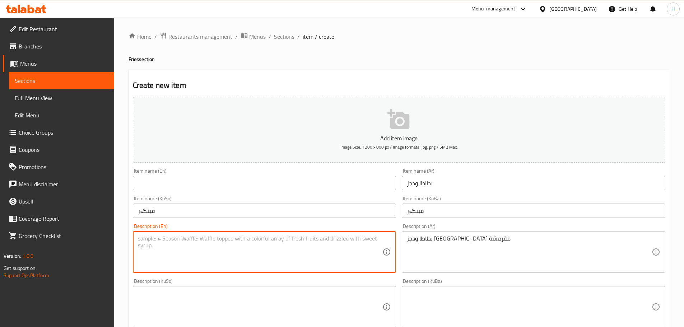
click at [201, 239] on textarea at bounding box center [260, 252] width 245 height 34
paste textarea "Crispy fried potato wedges"
type textarea "Crispy fried potato wedges"
click at [189, 186] on input "text" at bounding box center [265, 183] width 264 height 14
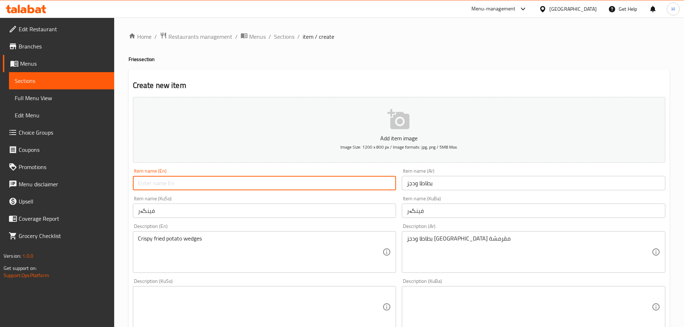
paste input "Crispy fried potato wedges"
click at [165, 184] on input "Crispy fried potato wedges" at bounding box center [265, 183] width 264 height 14
drag, startPoint x: 167, startPoint y: 183, endPoint x: 136, endPoint y: 182, distance: 31.3
click at [136, 182] on input "Crispy fried potato wedges" at bounding box center [265, 183] width 264 height 14
drag, startPoint x: 140, startPoint y: 184, endPoint x: 131, endPoint y: 182, distance: 9.1
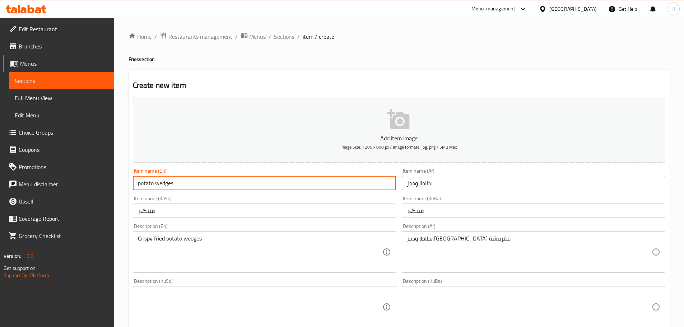
click at [131, 182] on div "Item name (En) potato wedges Item name (En)" at bounding box center [264, 180] width 269 height 28
click at [157, 182] on input "Potato wedges" at bounding box center [265, 183] width 264 height 14
click at [168, 186] on input "Potato Wedges" at bounding box center [265, 183] width 264 height 14
click at [151, 183] on input "Potato Wedges" at bounding box center [265, 183] width 264 height 14
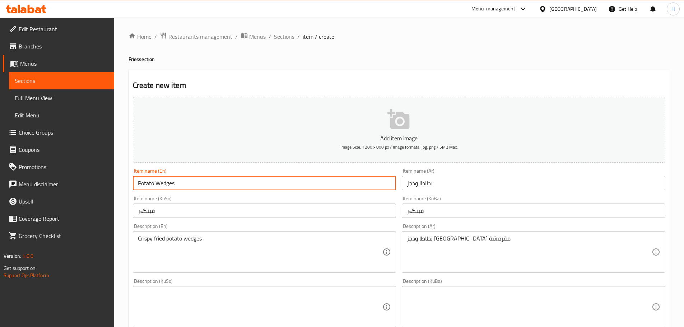
click at [151, 183] on input "Potato Wedges" at bounding box center [265, 183] width 264 height 14
type input "Wedges"
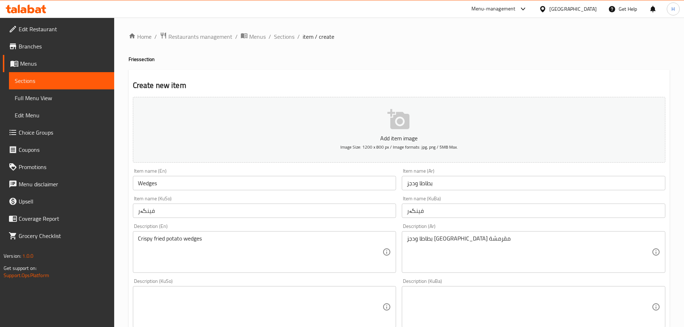
drag, startPoint x: 208, startPoint y: 172, endPoint x: 221, endPoint y: 170, distance: 12.8
click at [210, 171] on div "Item name (En) Wedges Item name (En)" at bounding box center [265, 179] width 264 height 22
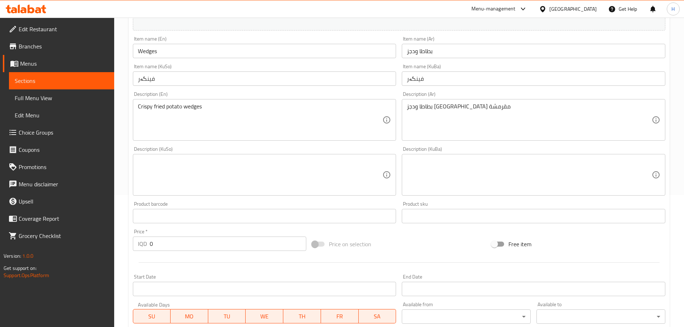
scroll to position [144, 0]
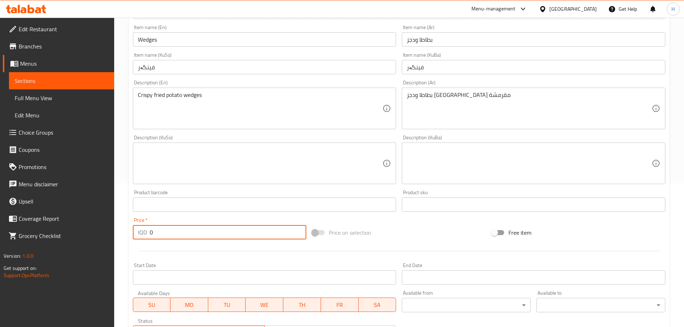
drag, startPoint x: 150, startPoint y: 227, endPoint x: 160, endPoint y: 231, distance: 10.8
click at [160, 231] on input "0" at bounding box center [228, 232] width 157 height 14
type input "3000"
click at [247, 250] on div at bounding box center [399, 251] width 539 height 18
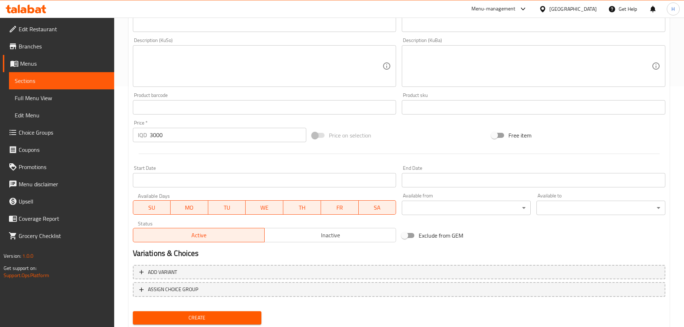
scroll to position [251, 0]
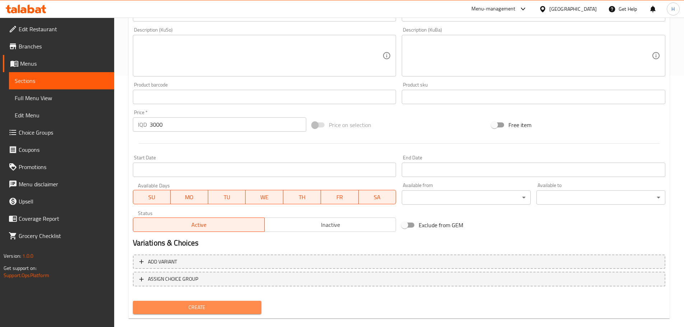
click at [235, 301] on button "Create" at bounding box center [197, 307] width 129 height 13
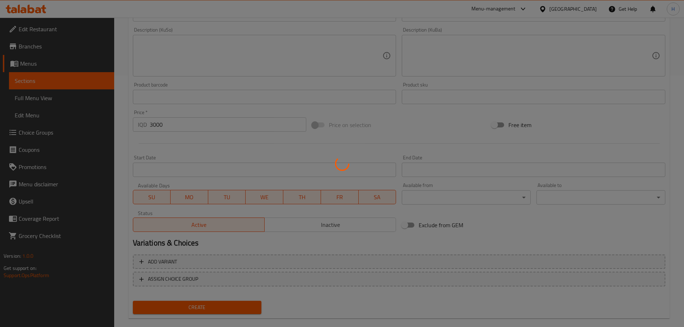
type input "0"
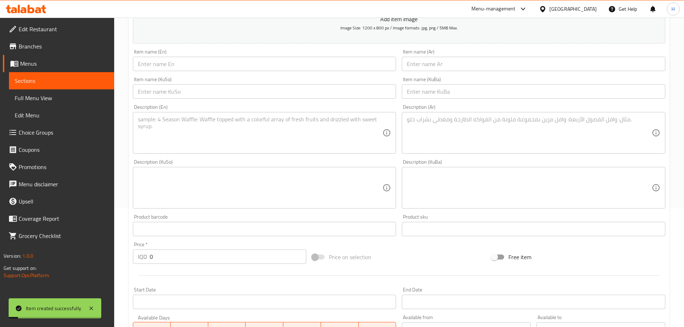
scroll to position [0, 0]
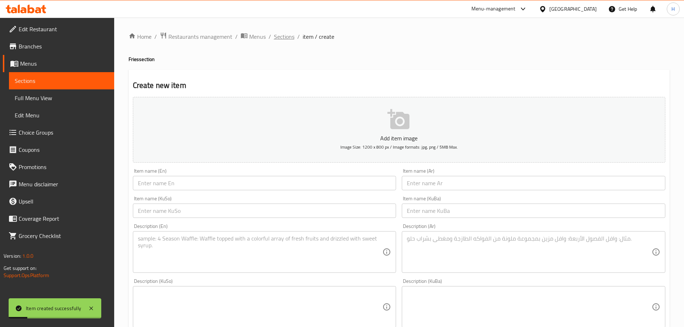
click at [290, 39] on span "Sections" at bounding box center [284, 36] width 20 height 9
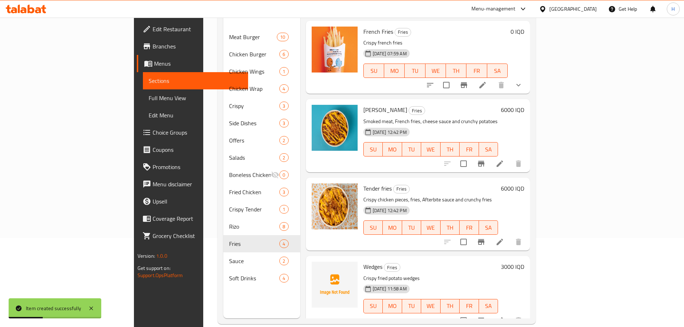
scroll to position [101, 0]
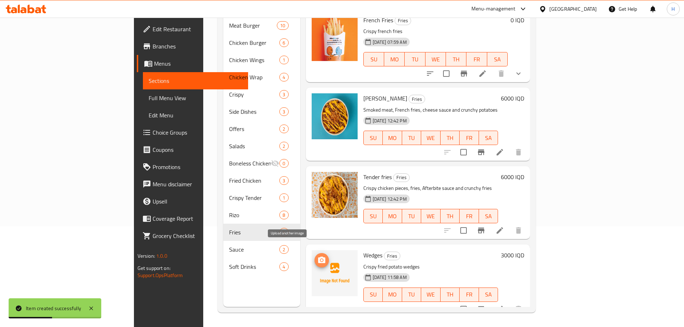
click at [318, 257] on icon "upload picture" at bounding box center [321, 260] width 7 height 6
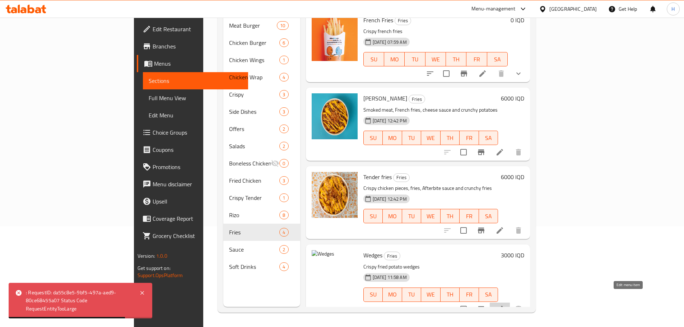
click at [503, 306] on icon at bounding box center [500, 309] width 6 height 6
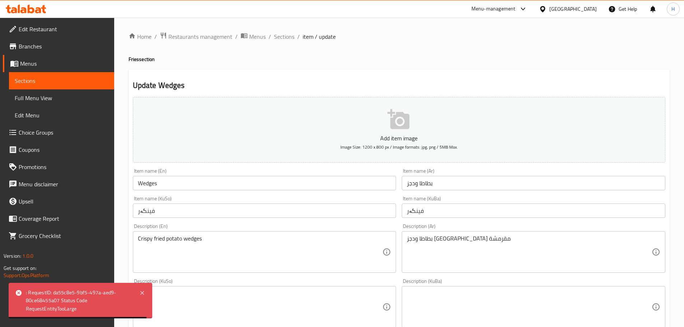
click at [417, 132] on button "Add item image Image Size: 1200 x 800 px / Image formats: jpg, png / 5MB Max." at bounding box center [399, 130] width 533 height 66
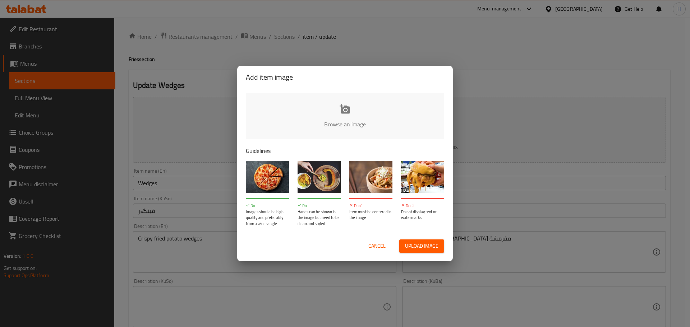
click at [349, 114] on input "file" at bounding box center [588, 126] width 684 height 67
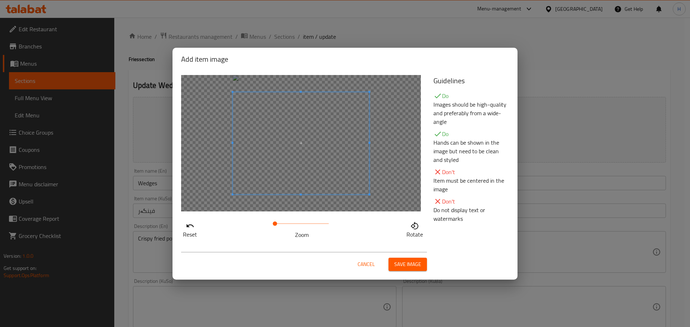
click at [416, 262] on span "Save image" at bounding box center [407, 264] width 27 height 9
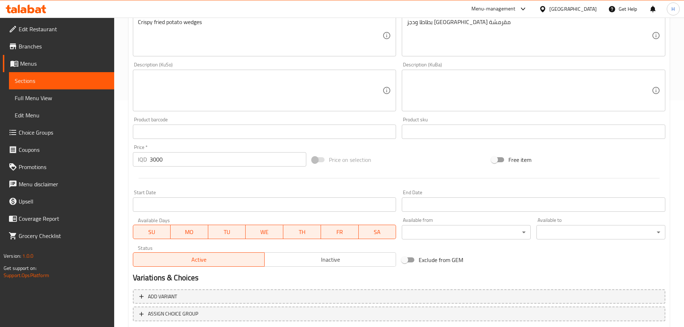
scroll to position [273, 0]
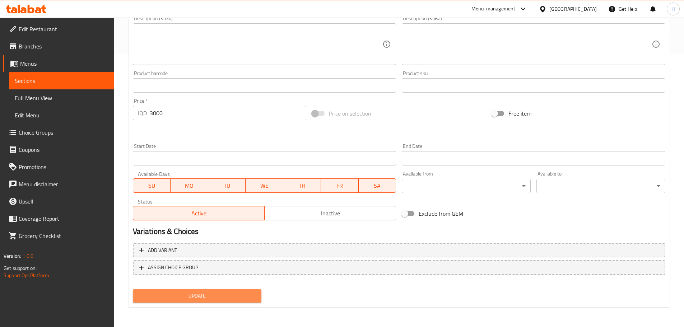
click at [199, 294] on span "Update" at bounding box center [197, 296] width 117 height 9
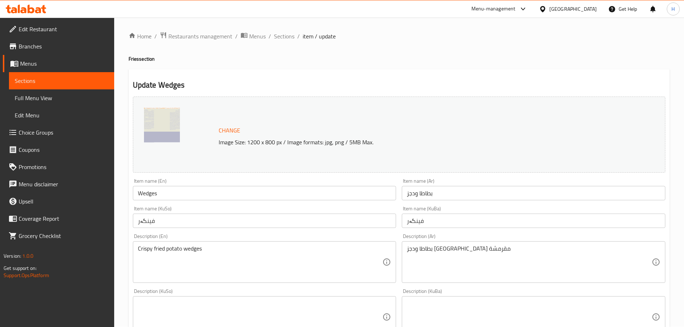
scroll to position [0, 0]
click at [282, 38] on span "Sections" at bounding box center [284, 36] width 20 height 9
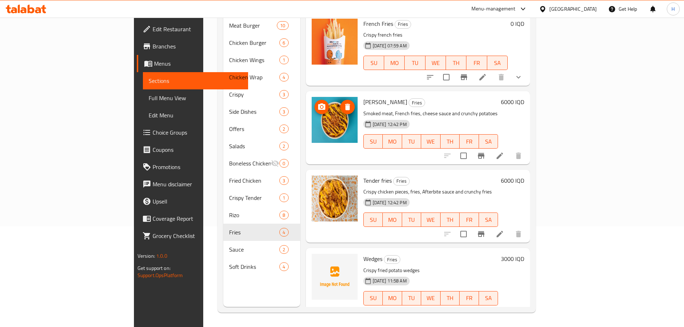
scroll to position [5, 0]
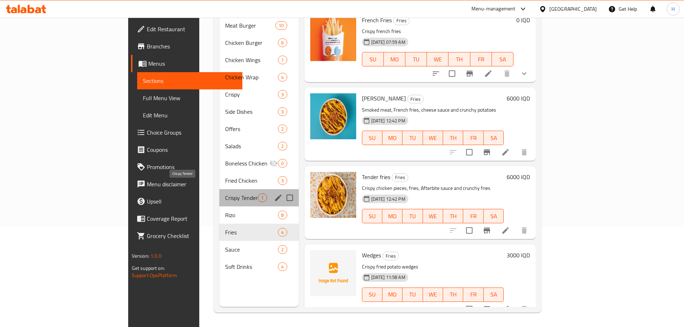
click at [225, 194] on span "Crispy Tender" at bounding box center [241, 198] width 33 height 9
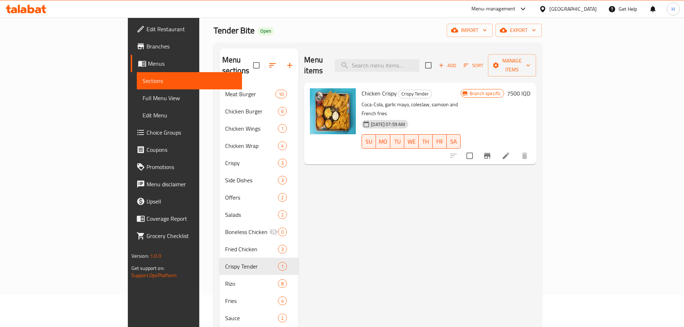
scroll to position [29, 0]
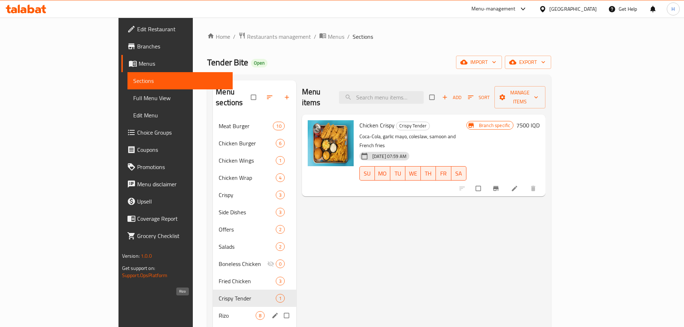
click at [219, 311] on span "Rizo" at bounding box center [237, 315] width 37 height 9
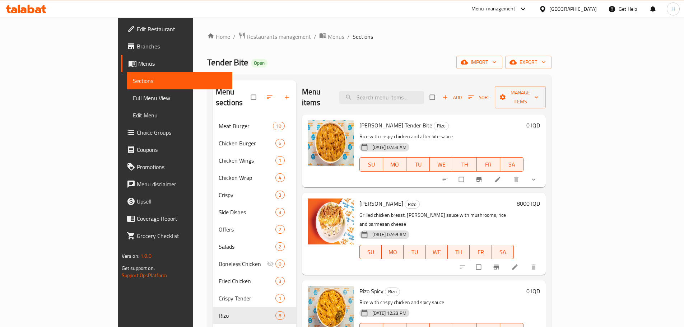
click at [219, 327] on span "Fries" at bounding box center [237, 333] width 37 height 9
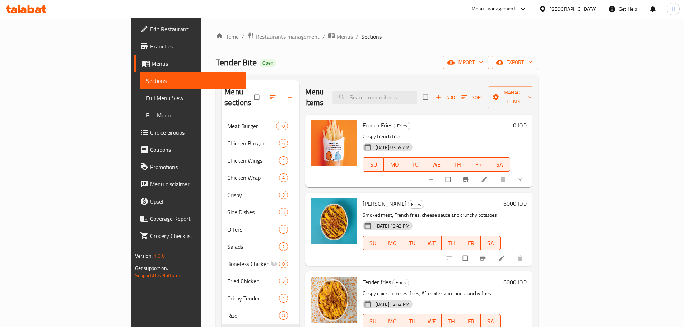
click at [256, 35] on span "Restaurants management" at bounding box center [288, 36] width 64 height 9
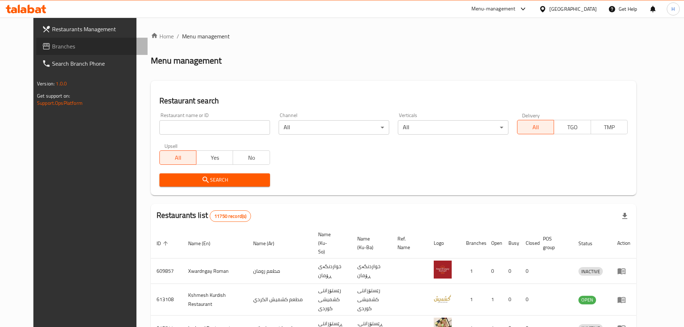
click at [52, 44] on span "Branches" at bounding box center [97, 46] width 90 height 9
